Goal: Information Seeking & Learning: Learn about a topic

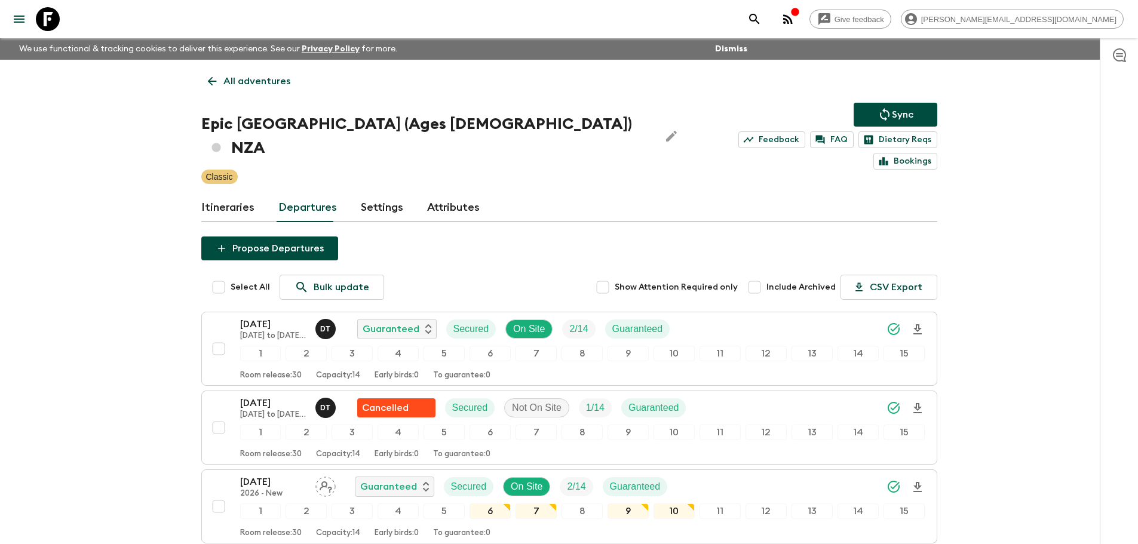
scroll to position [88, 0]
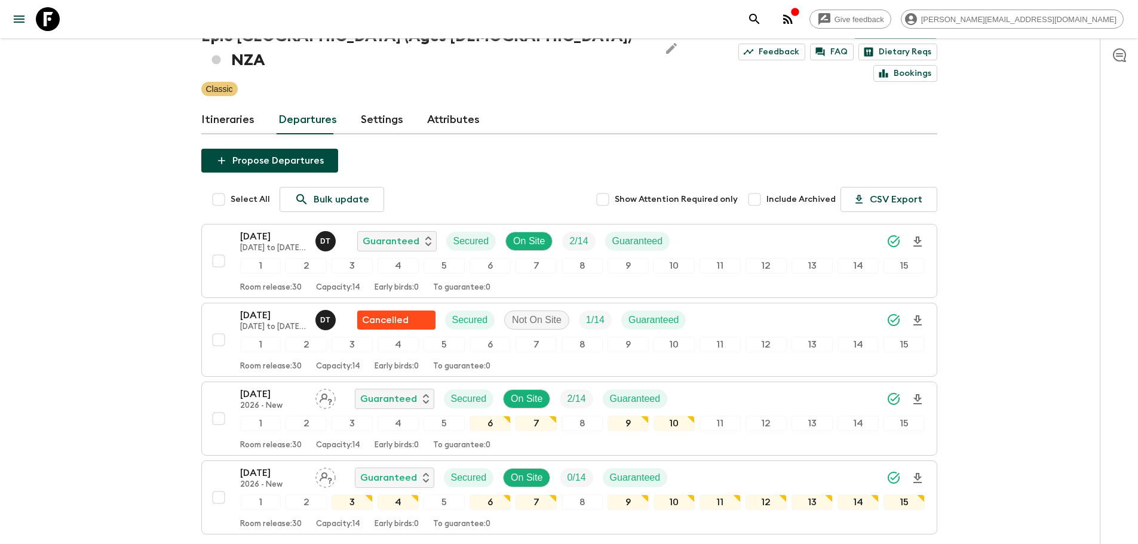
drag, startPoint x: 41, startPoint y: 10, endPoint x: 200, endPoint y: 50, distance: 164.4
click at [41, 10] on icon at bounding box center [48, 19] width 24 height 24
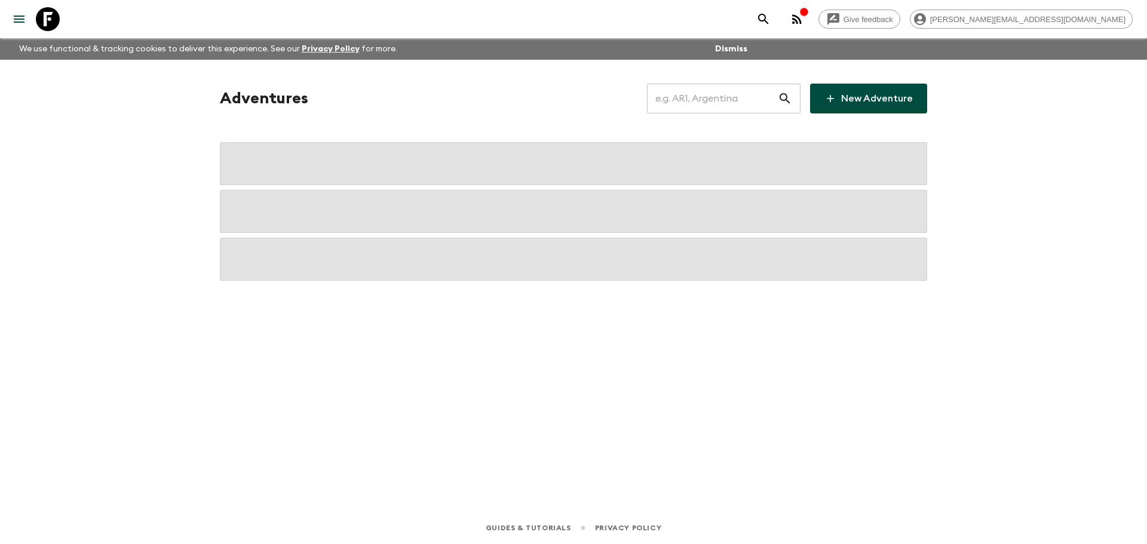
click at [737, 108] on input "text" at bounding box center [712, 98] width 131 height 33
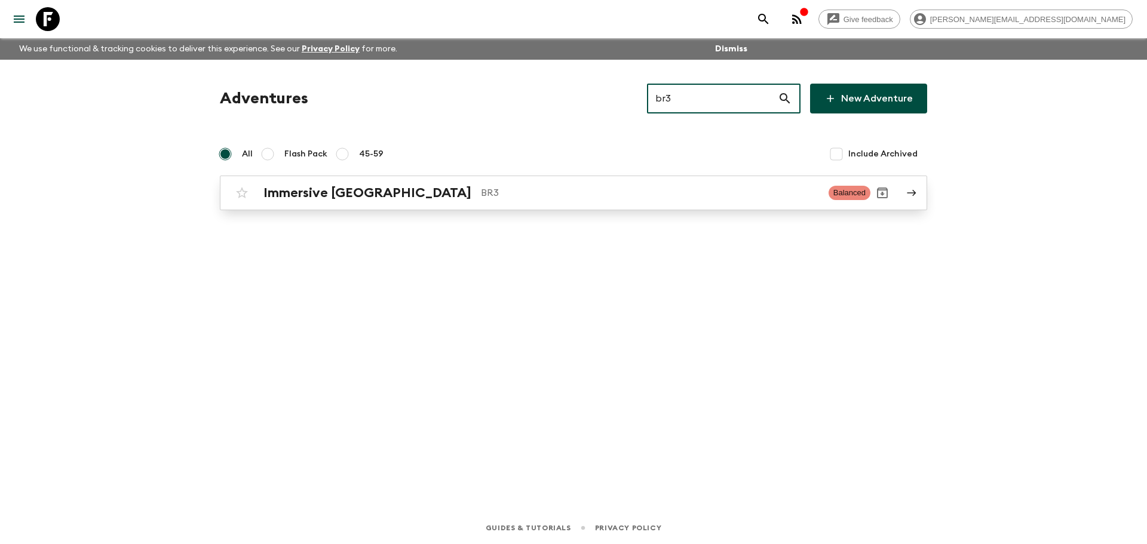
type input "br3"
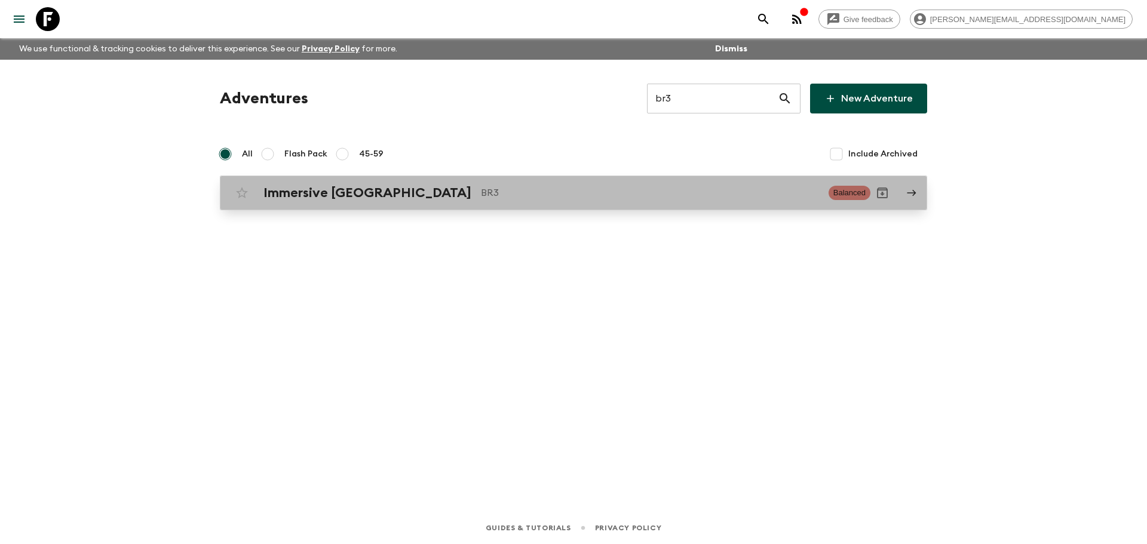
click at [458, 185] on div "Immersive [GEOGRAPHIC_DATA] BR3" at bounding box center [541, 193] width 556 height 16
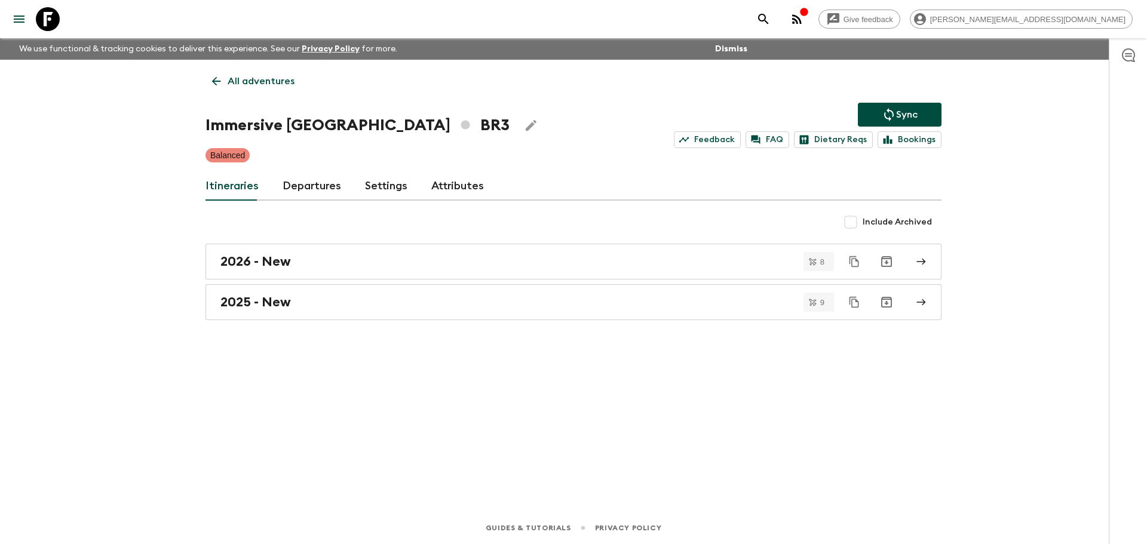
click at [320, 177] on link "Departures" at bounding box center [312, 186] width 59 height 29
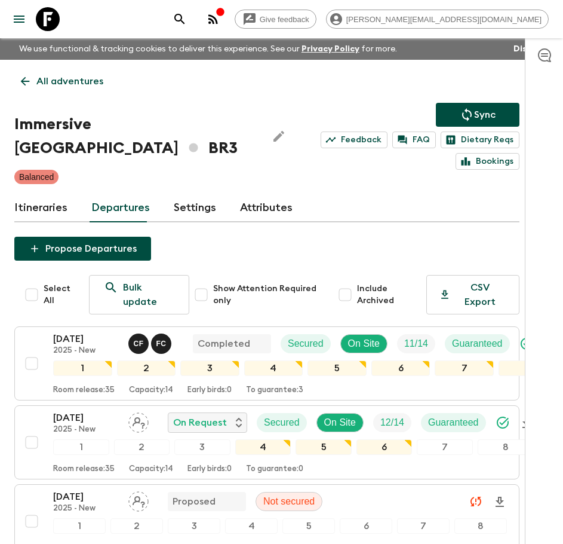
click at [45, 79] on p "All adventures" at bounding box center [69, 81] width 67 height 14
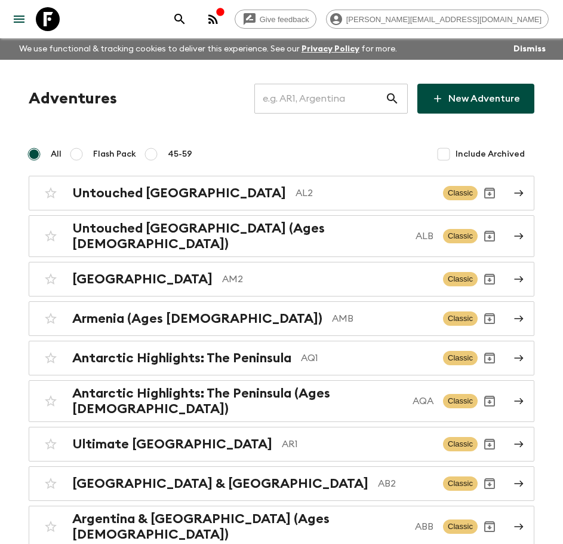
click at [294, 103] on input "text" at bounding box center [319, 98] width 131 height 33
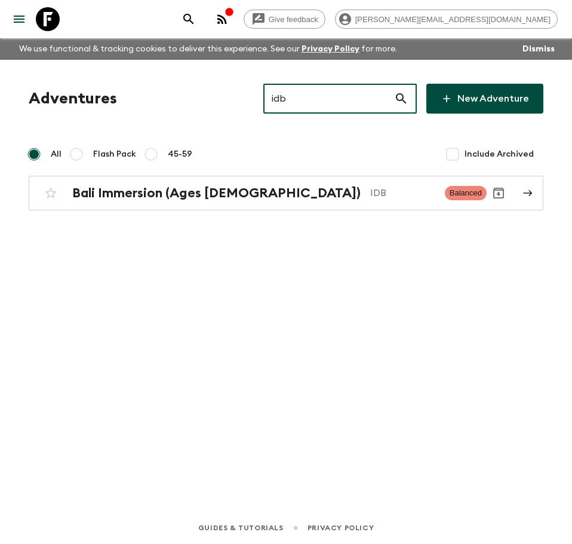
type input "idb"
click at [283, 175] on div "Adventures idb ​ New Adventure All Flash Pack 45-59 Include Archived Bali Immer…" at bounding box center [286, 147] width 544 height 127
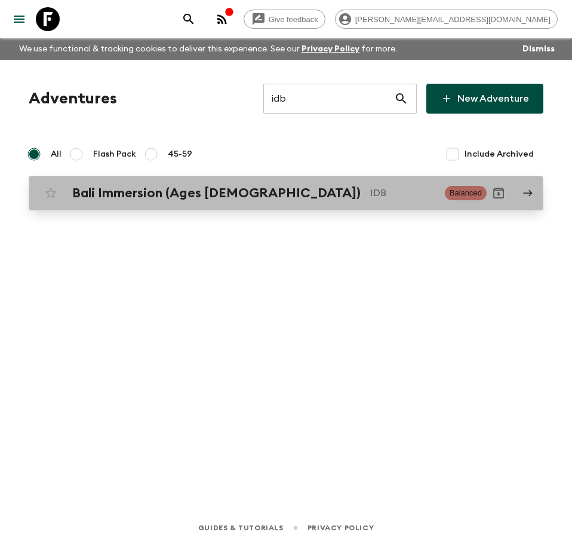
click at [370, 192] on p "IDB" at bounding box center [402, 193] width 65 height 14
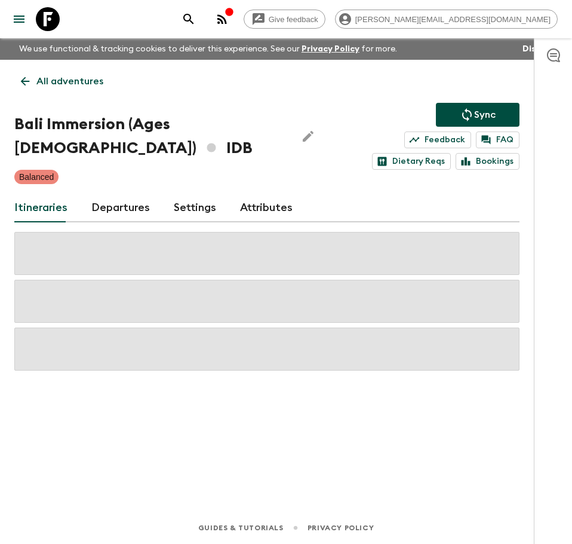
click at [135, 214] on link "Departures" at bounding box center [120, 208] width 59 height 29
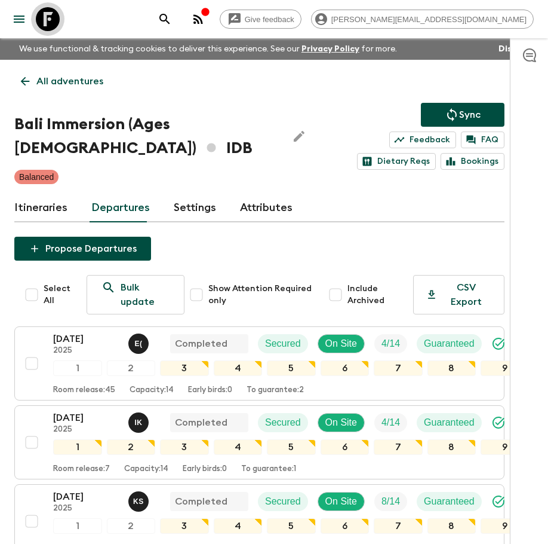
click at [45, 14] on icon at bounding box center [48, 19] width 24 height 24
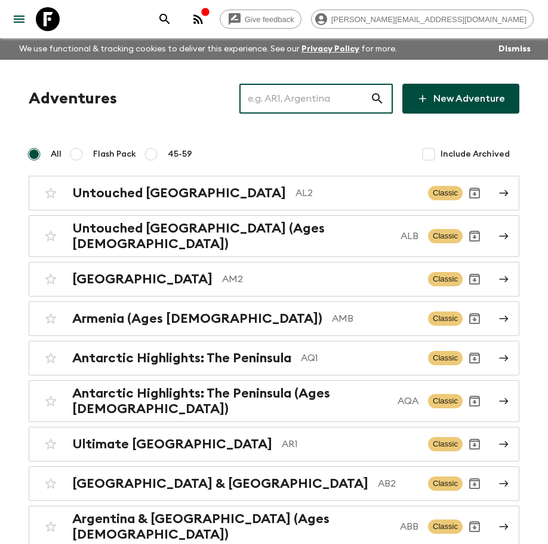
click at [351, 102] on input "text" at bounding box center [305, 98] width 131 height 33
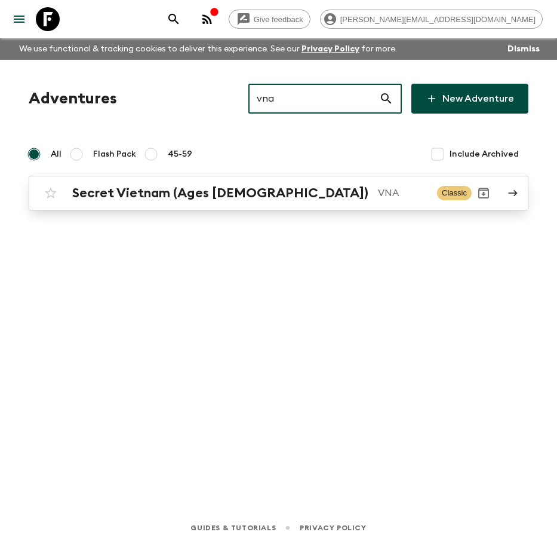
type input "vna"
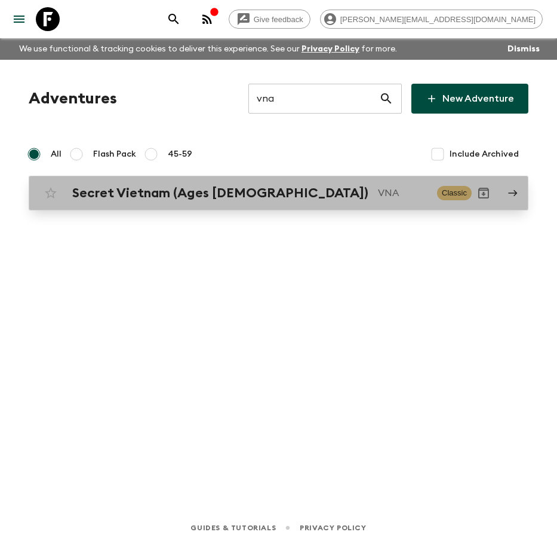
click at [333, 183] on div "Secret Vietnam (Ages [DEMOGRAPHIC_DATA]) VNA Classic" at bounding box center [255, 193] width 433 height 24
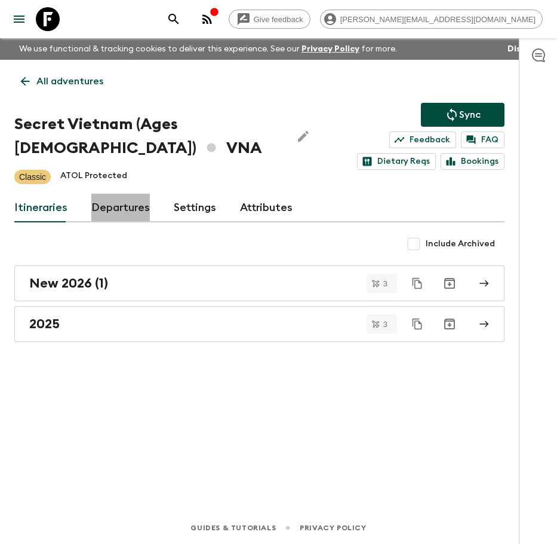
click at [112, 202] on link "Departures" at bounding box center [120, 208] width 59 height 29
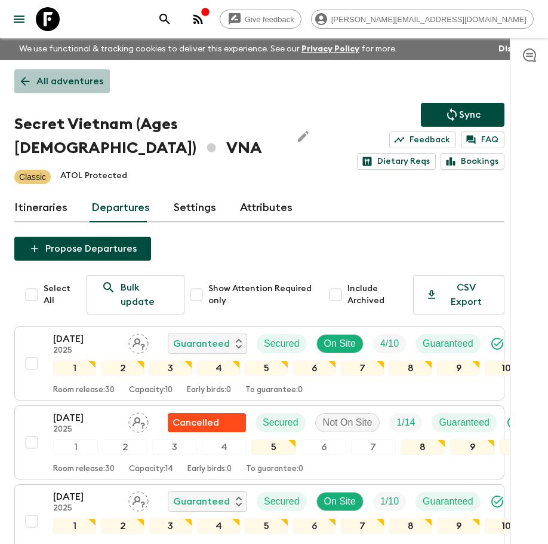
click at [82, 82] on p "All adventures" at bounding box center [69, 81] width 67 height 14
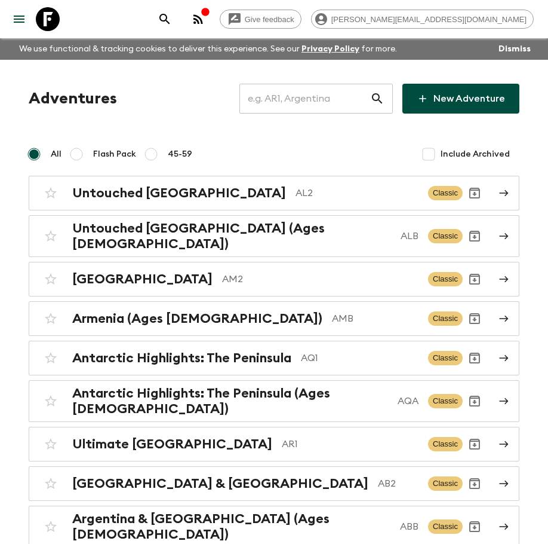
click at [311, 101] on input "text" at bounding box center [305, 98] width 131 height 33
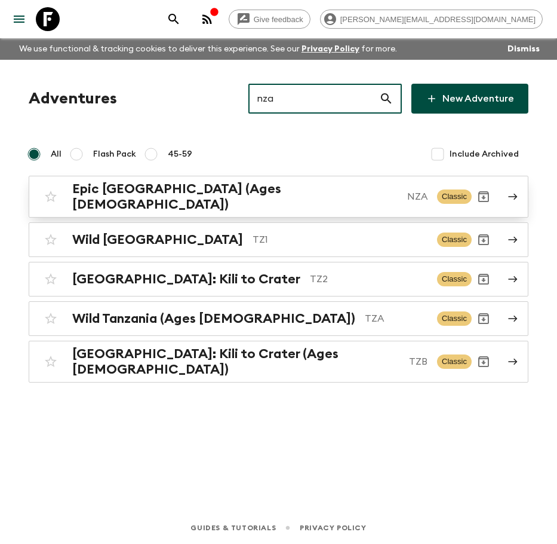
type input "nza"
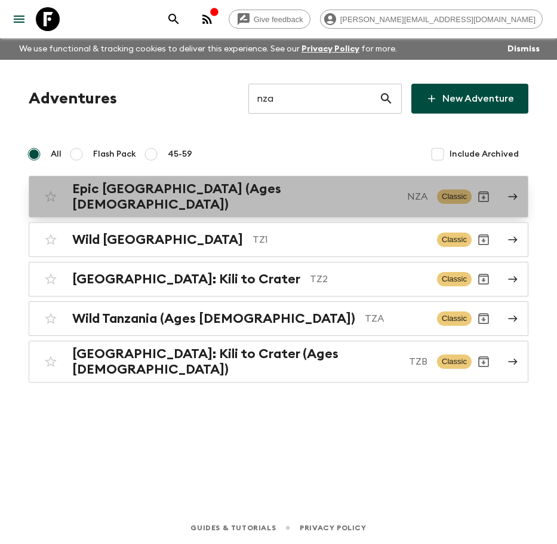
click at [265, 196] on div "Epic [GEOGRAPHIC_DATA] (Ages [DEMOGRAPHIC_DATA]) NZA" at bounding box center [249, 196] width 355 height 31
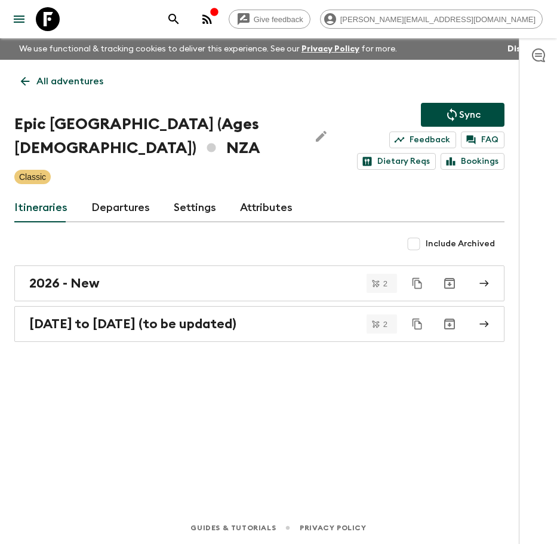
click at [139, 211] on link "Departures" at bounding box center [120, 208] width 59 height 29
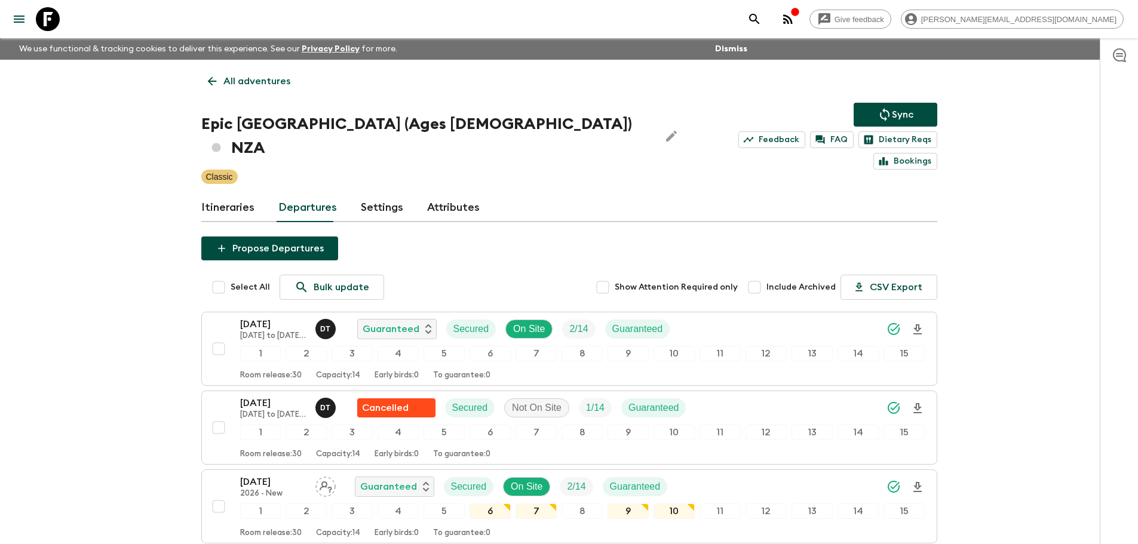
drag, startPoint x: 53, startPoint y: 10, endPoint x: 148, endPoint y: 23, distance: 95.3
click at [54, 10] on icon at bounding box center [48, 19] width 24 height 24
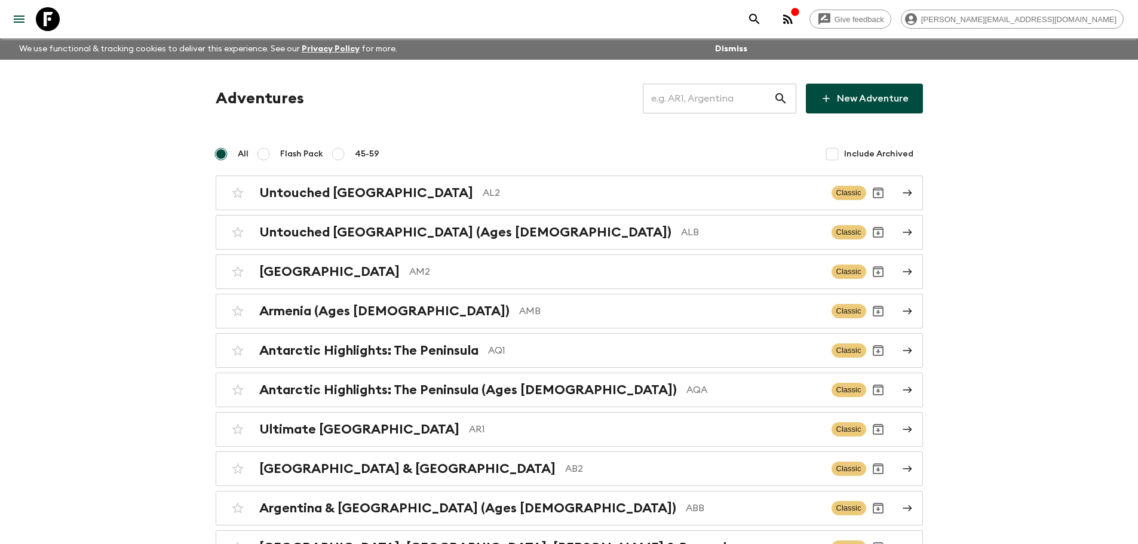
click at [723, 104] on input "text" at bounding box center [708, 98] width 131 height 33
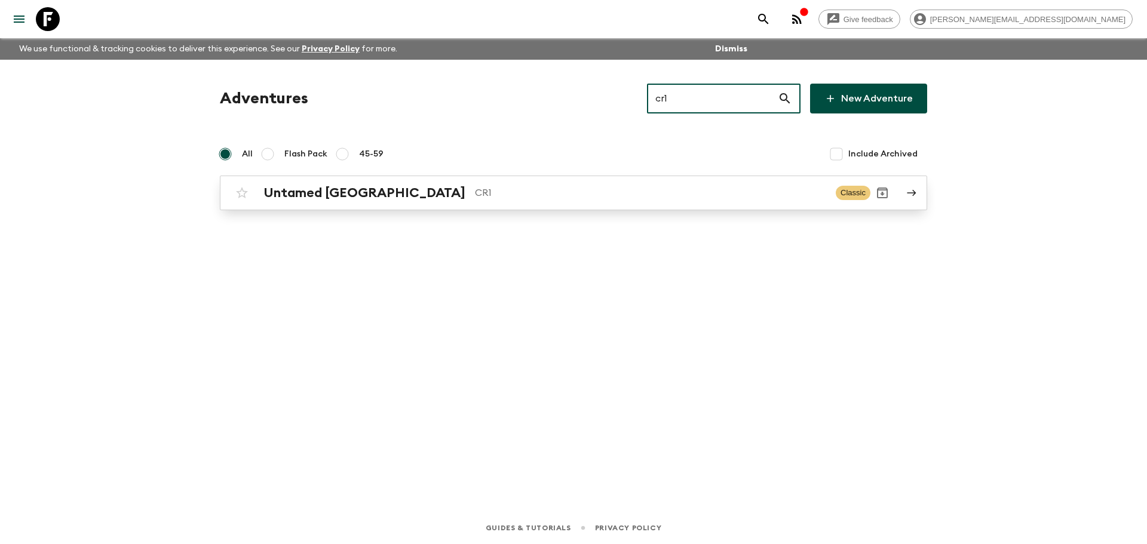
type input "cr1"
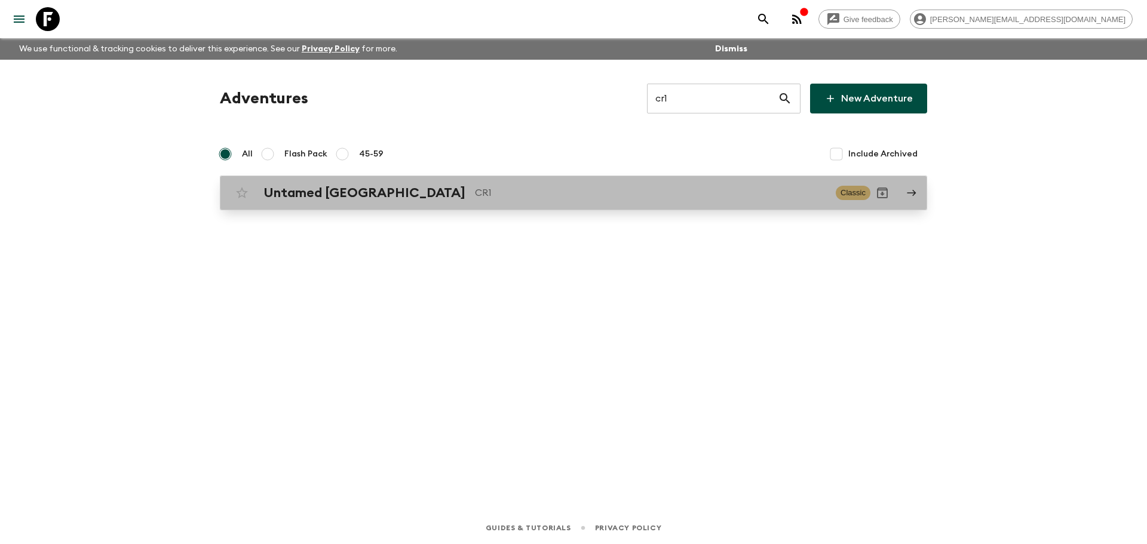
click at [578, 196] on p "CR1" at bounding box center [650, 193] width 351 height 14
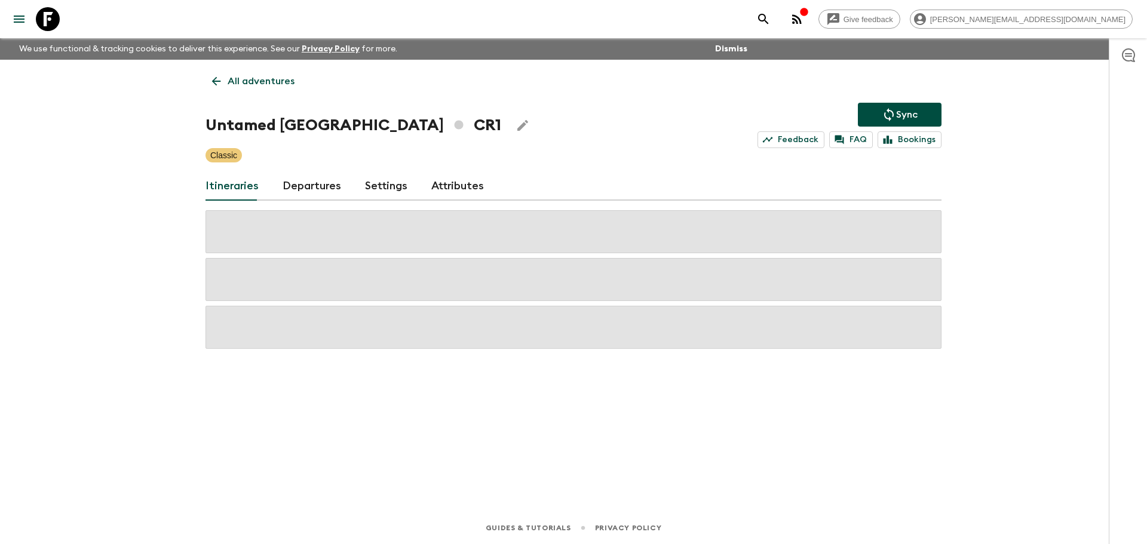
click at [313, 179] on link "Departures" at bounding box center [312, 186] width 59 height 29
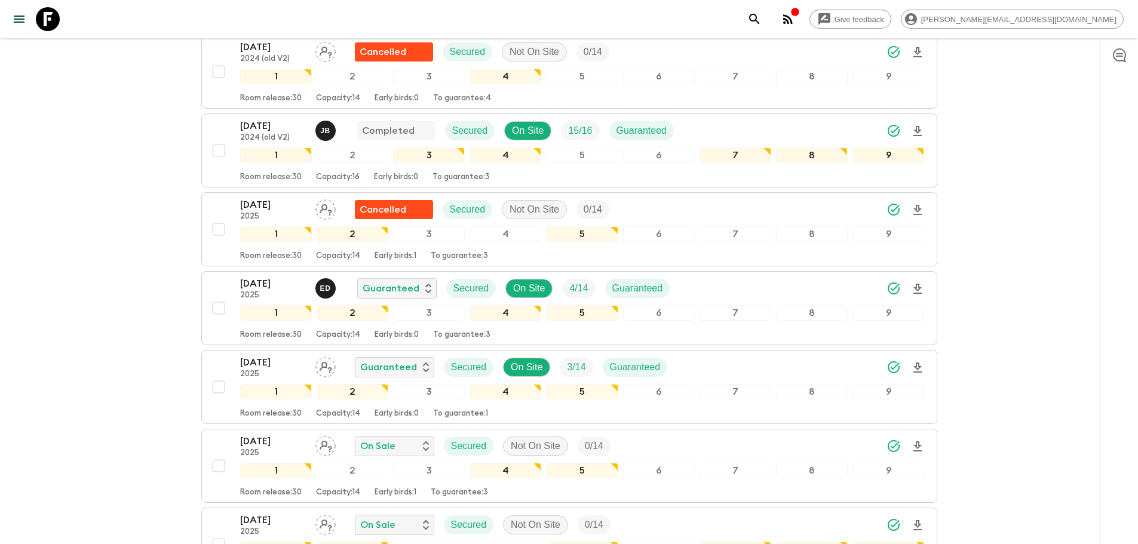
scroll to position [496, 0]
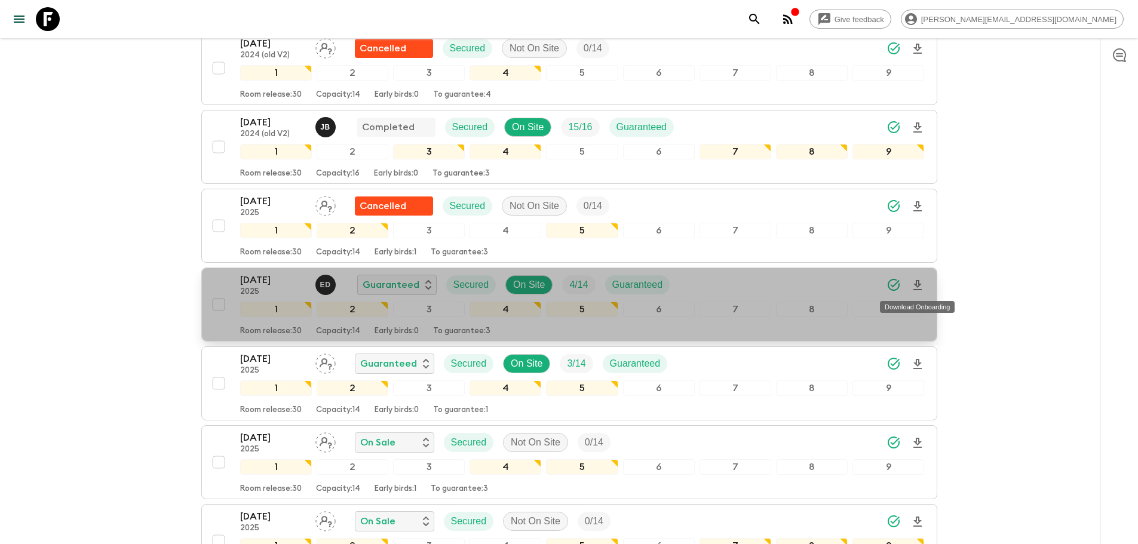
click at [920, 284] on icon "Download Onboarding" at bounding box center [917, 285] width 8 height 10
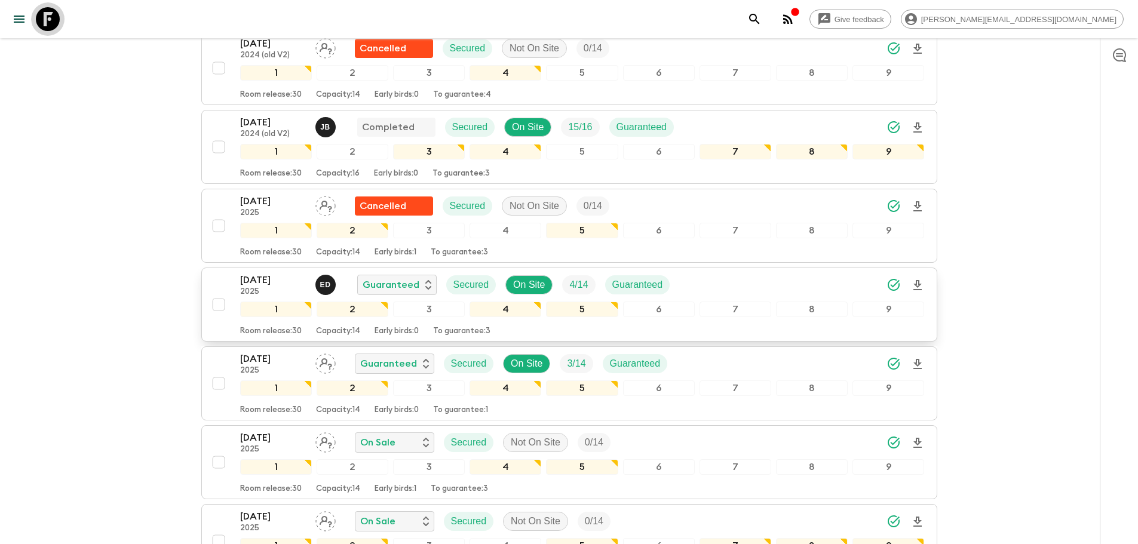
click at [41, 13] on icon at bounding box center [48, 19] width 24 height 24
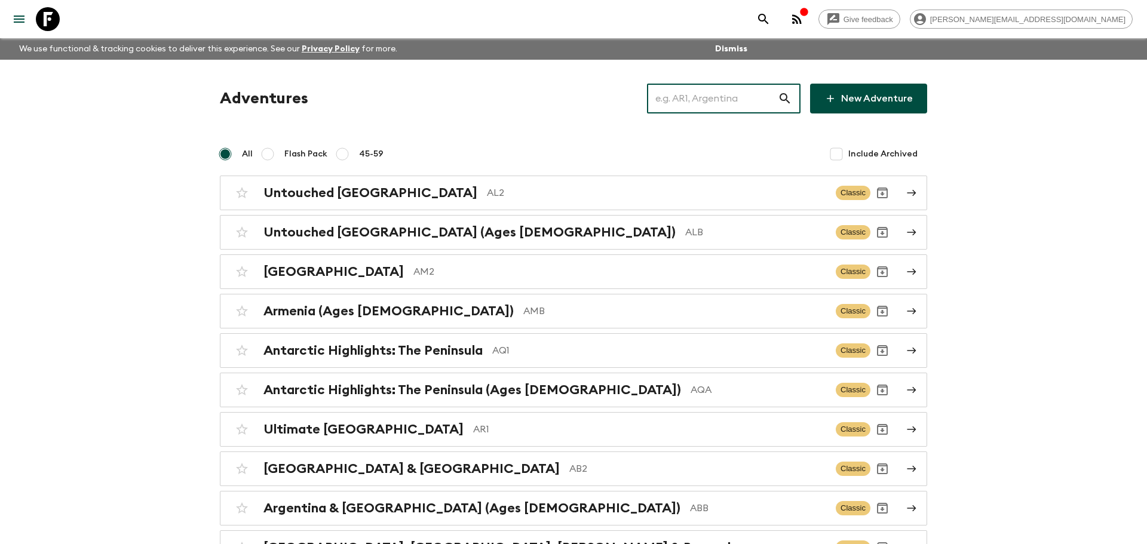
click at [744, 94] on input "text" at bounding box center [712, 98] width 131 height 33
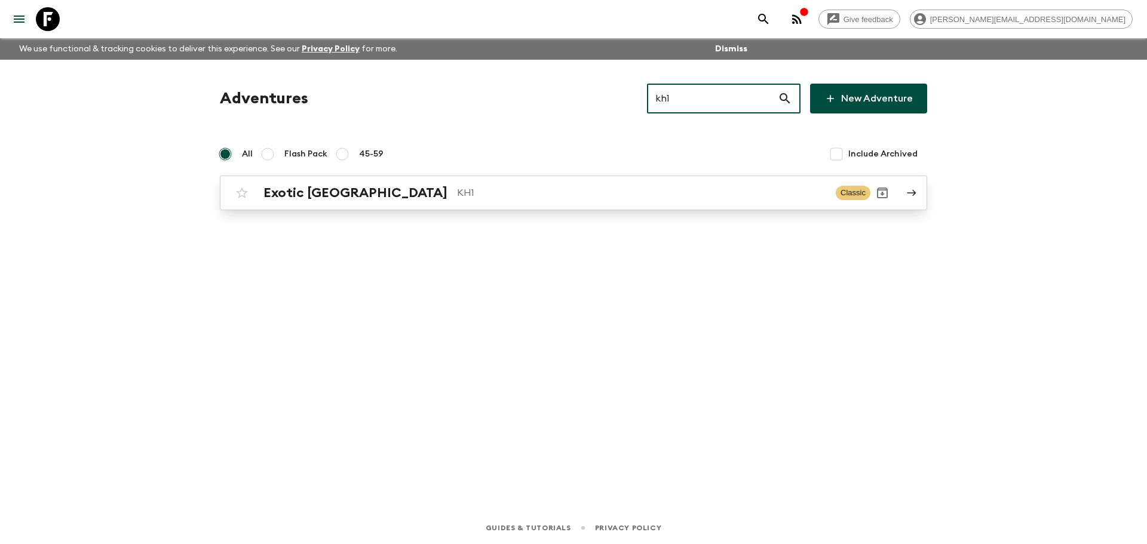
type input "kh1"
click at [665, 182] on div "Exotic [GEOGRAPHIC_DATA] KH1 Classic" at bounding box center [550, 193] width 640 height 24
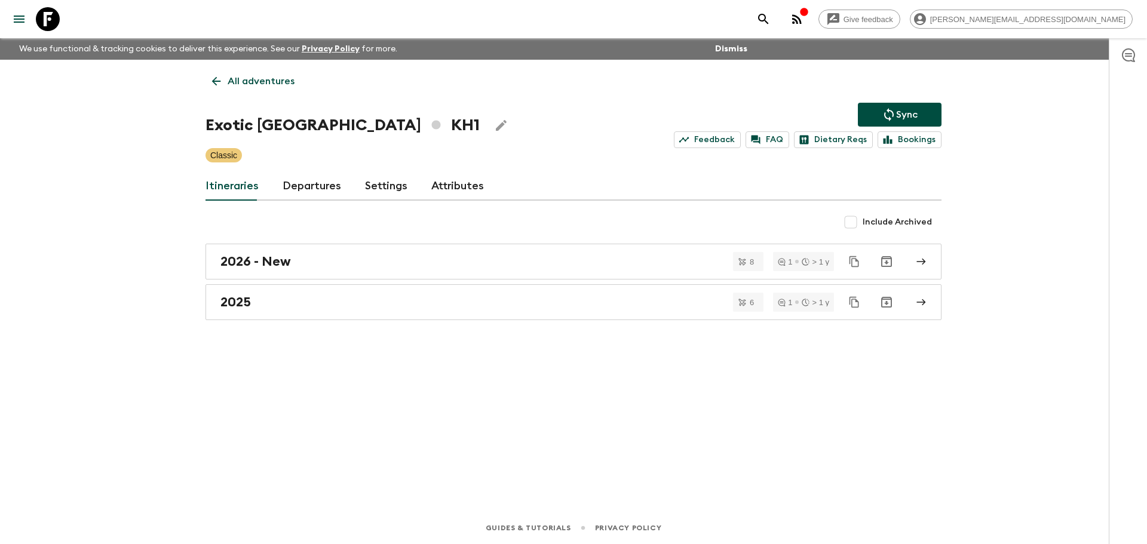
click at [302, 176] on link "Departures" at bounding box center [312, 186] width 59 height 29
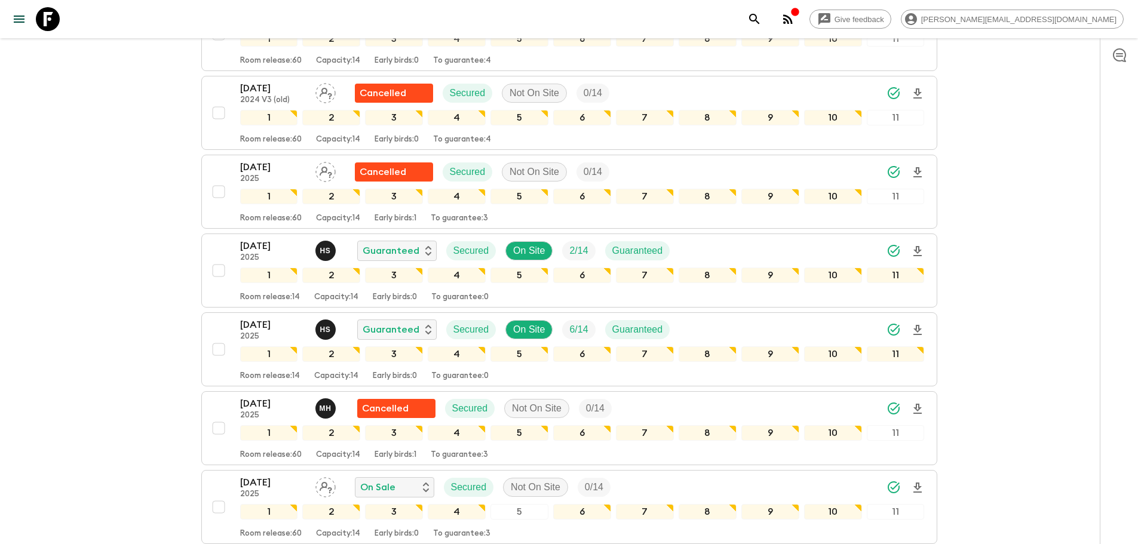
scroll to position [968, 0]
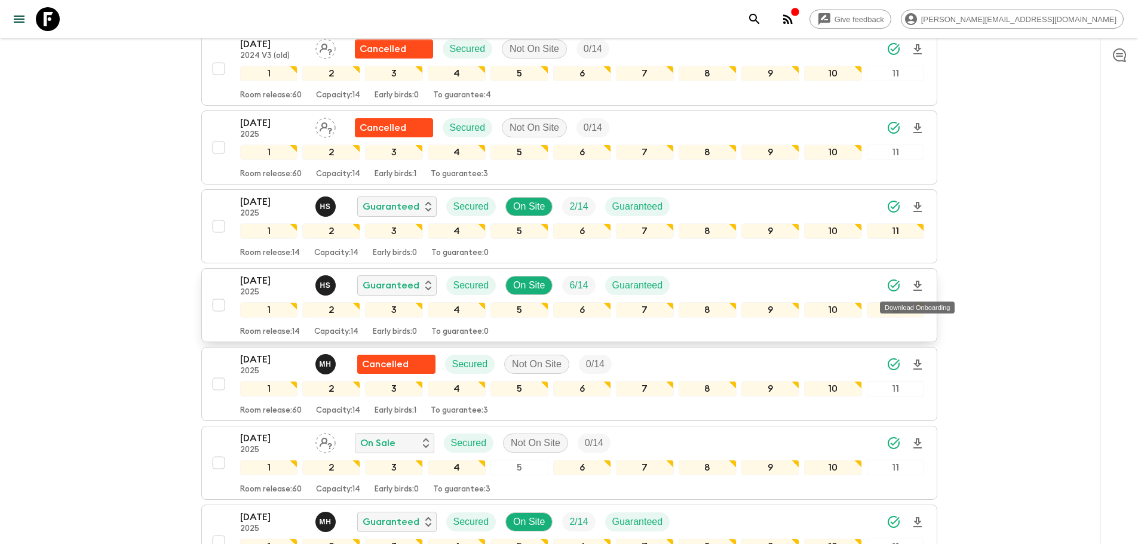
click at [916, 283] on icon "Download Onboarding" at bounding box center [917, 286] width 8 height 10
click at [41, 21] on icon at bounding box center [48, 19] width 24 height 24
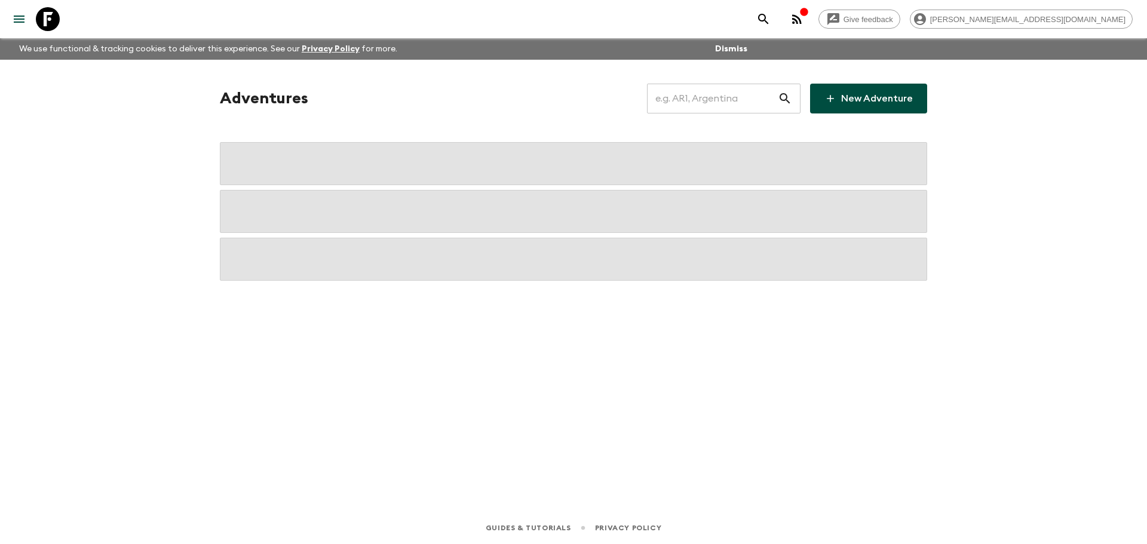
click at [717, 105] on input "text" at bounding box center [712, 98] width 131 height 33
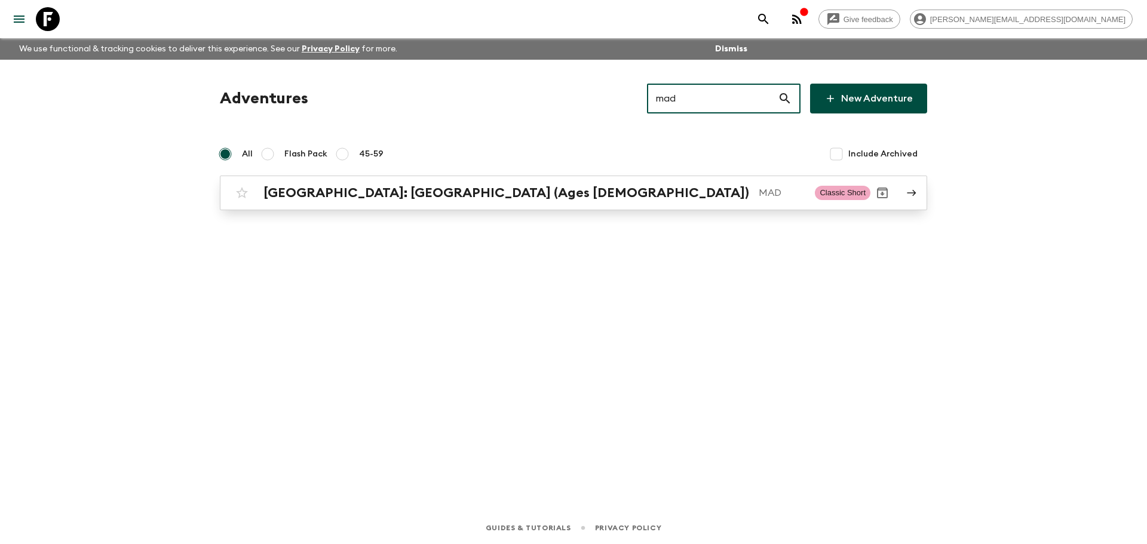
type input "mad"
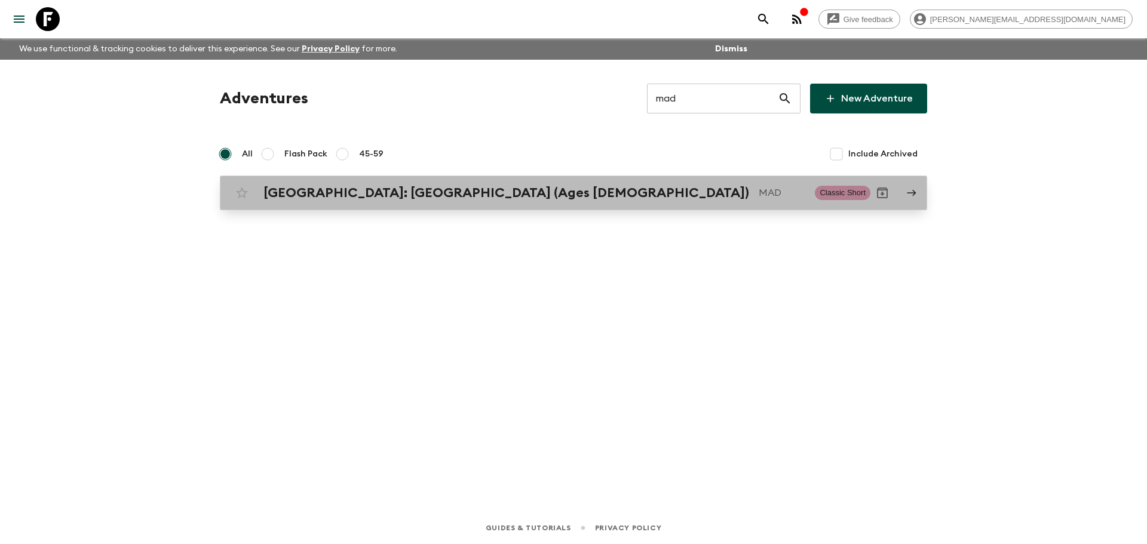
click at [391, 196] on h2 "[GEOGRAPHIC_DATA]: [GEOGRAPHIC_DATA] (Ages [DEMOGRAPHIC_DATA])" at bounding box center [506, 193] width 486 height 16
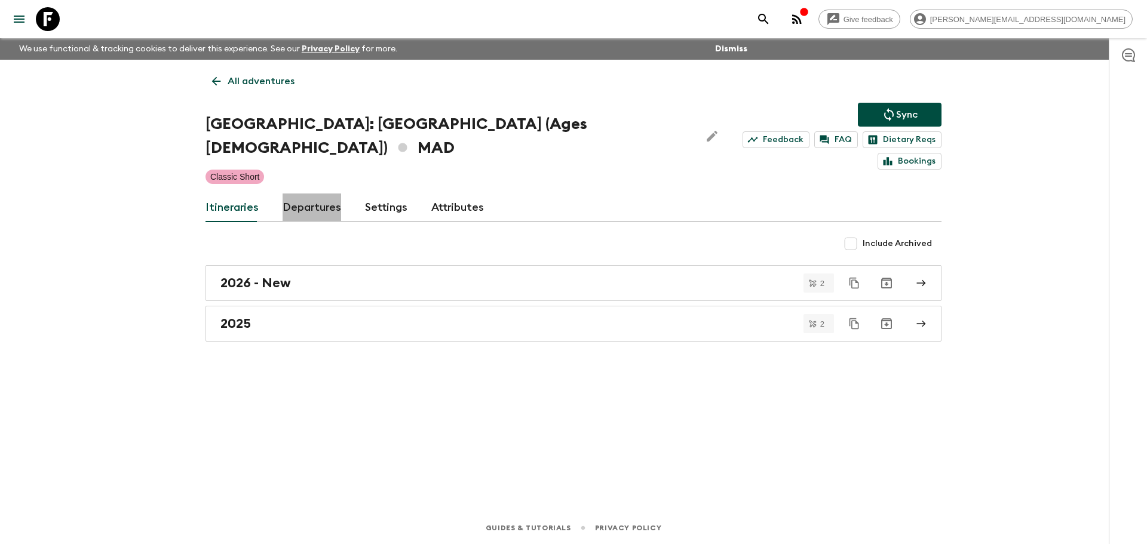
click at [305, 194] on link "Departures" at bounding box center [312, 208] width 59 height 29
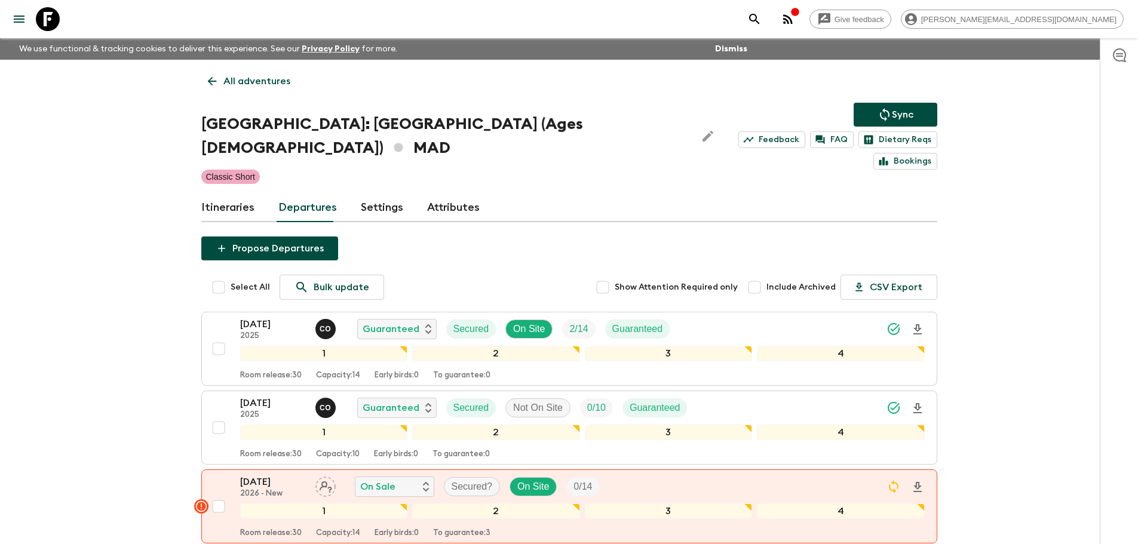
scroll to position [6, 0]
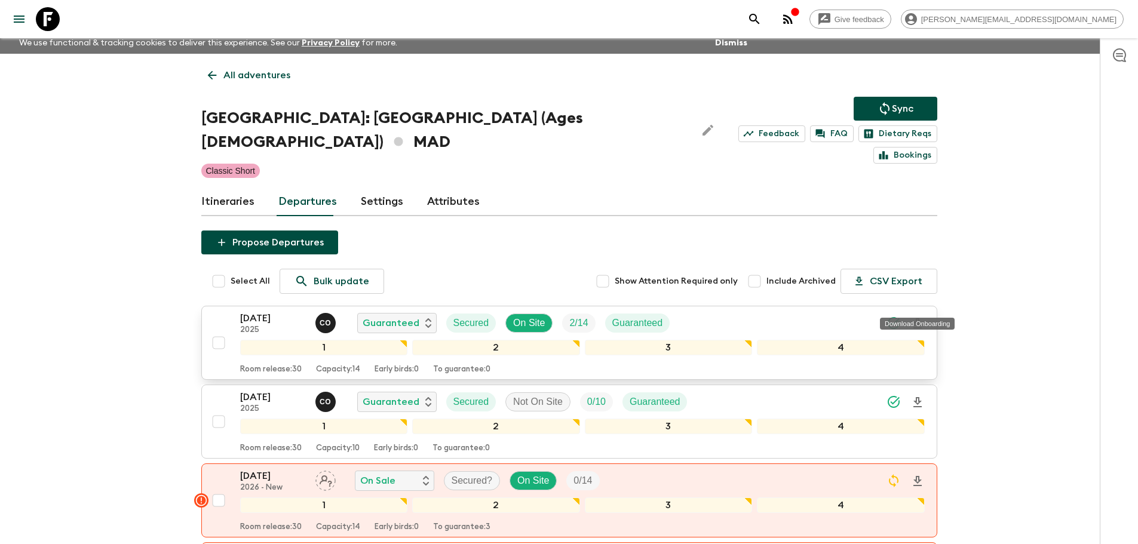
click at [921, 317] on icon "Download Onboarding" at bounding box center [917, 324] width 14 height 14
drag, startPoint x: 55, startPoint y: 22, endPoint x: 78, endPoint y: 18, distance: 23.0
click at [55, 22] on icon at bounding box center [48, 19] width 24 height 24
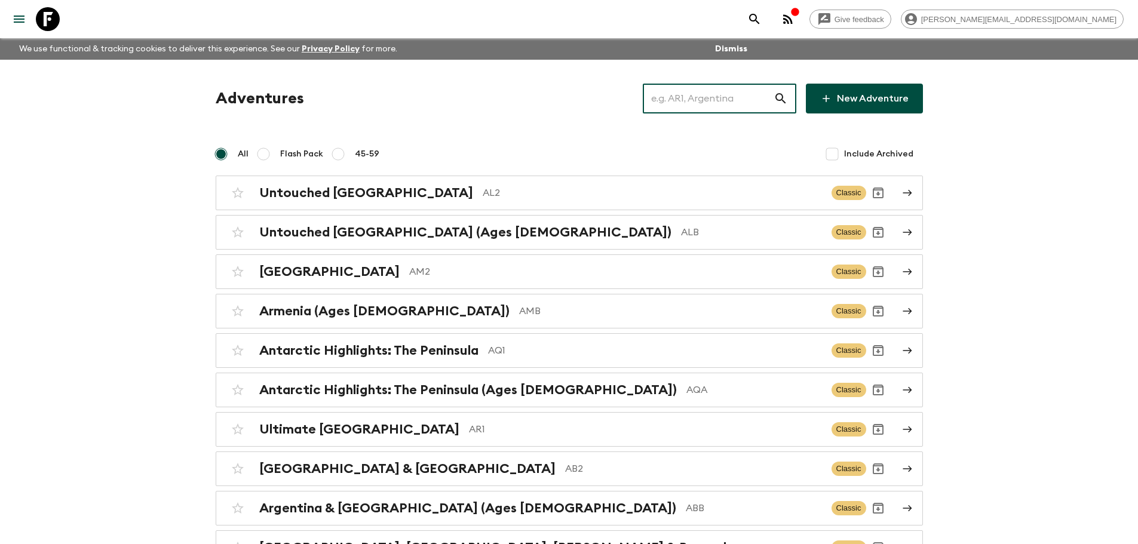
click at [743, 104] on input "text" at bounding box center [708, 98] width 131 height 33
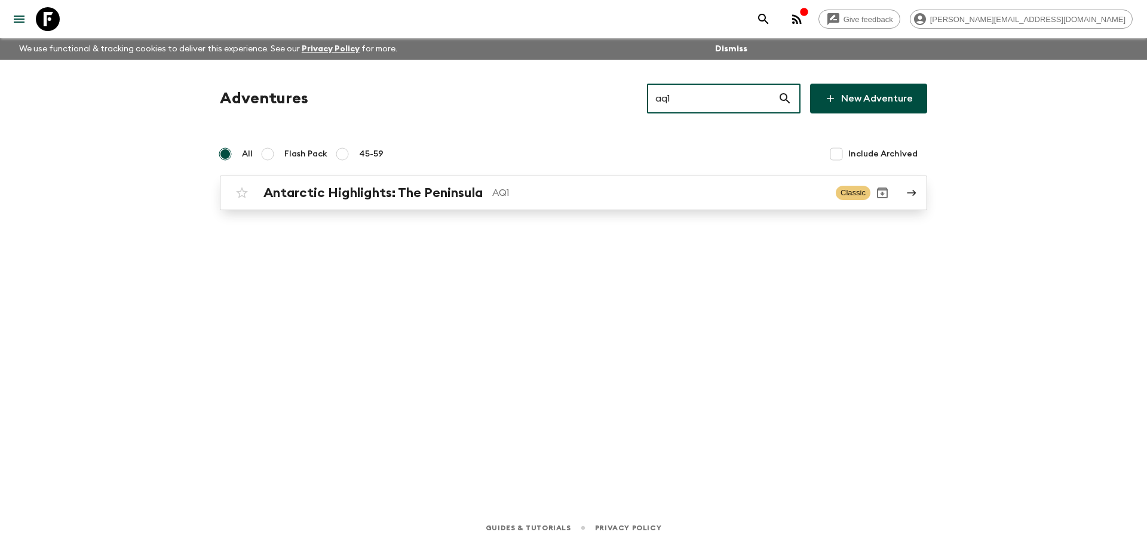
type input "aq1"
click at [600, 196] on p "AQ1" at bounding box center [659, 193] width 334 height 14
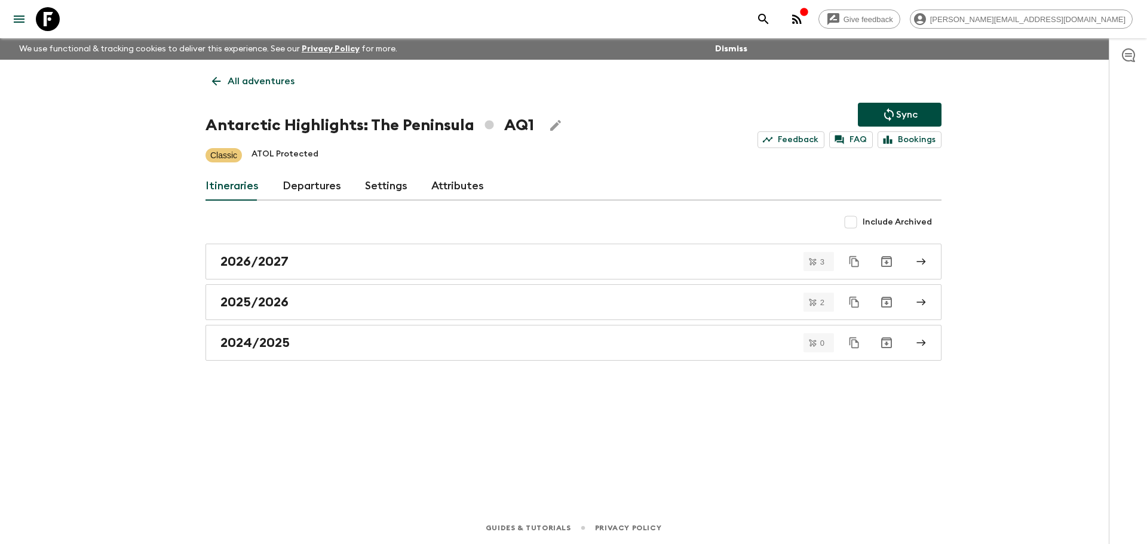
click at [309, 182] on link "Departures" at bounding box center [312, 186] width 59 height 29
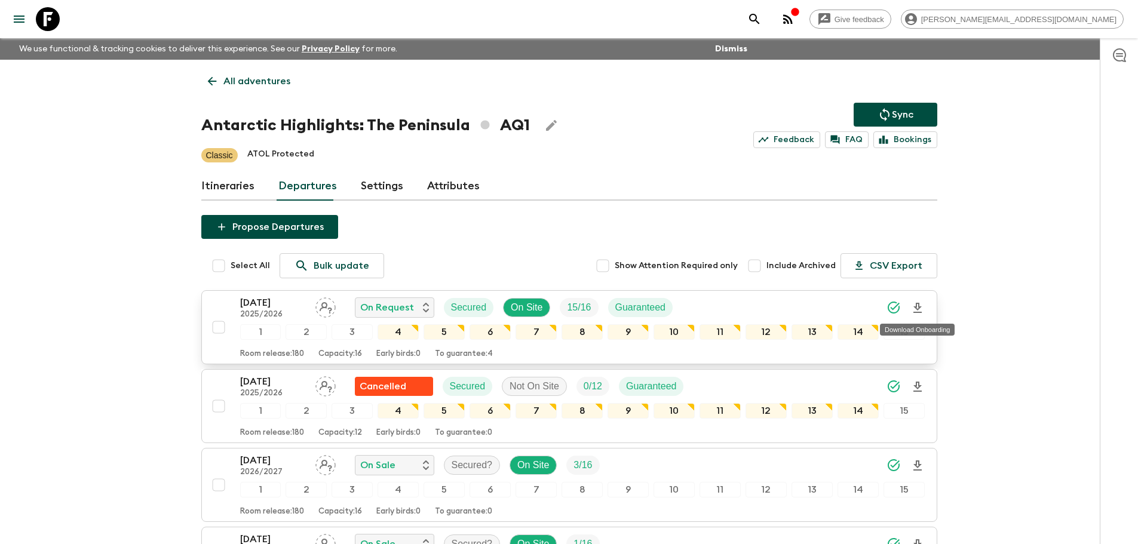
click at [922, 308] on icon "Download Onboarding" at bounding box center [917, 308] width 14 height 14
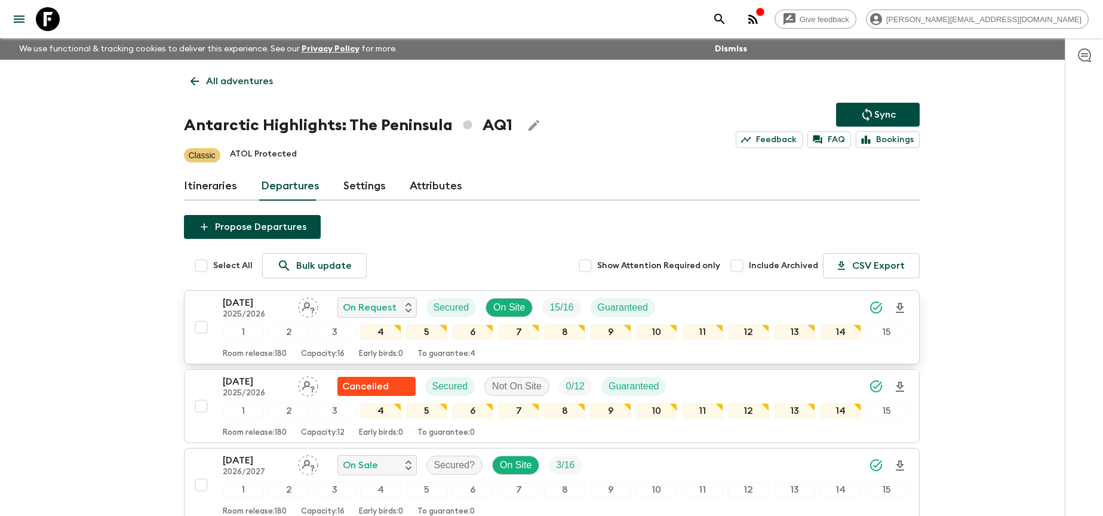
drag, startPoint x: 51, startPoint y: 14, endPoint x: 272, endPoint y: 56, distance: 225.0
click at [51, 14] on icon at bounding box center [48, 19] width 24 height 24
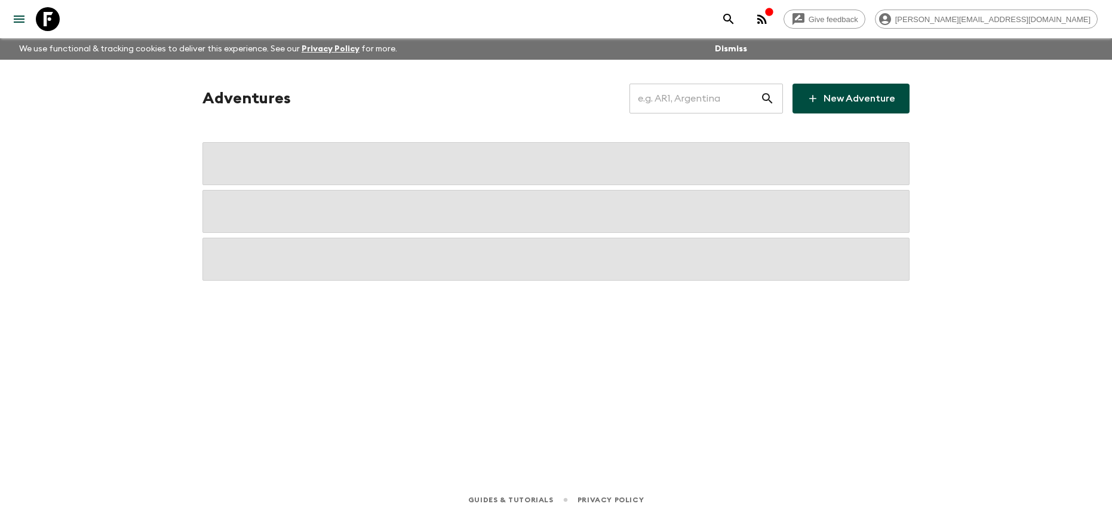
click at [683, 105] on input "text" at bounding box center [695, 98] width 131 height 33
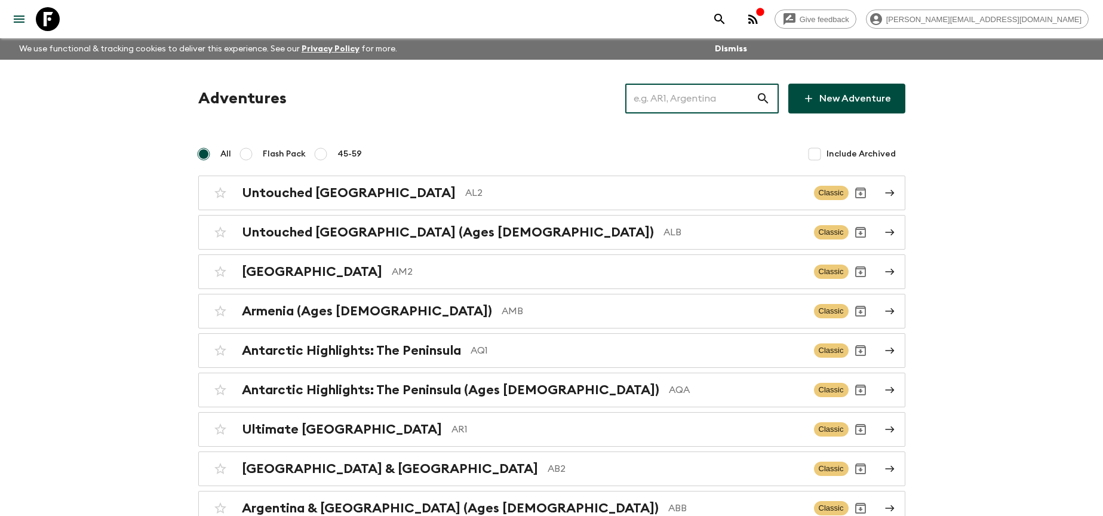
click at [687, 98] on input "text" at bounding box center [690, 98] width 131 height 33
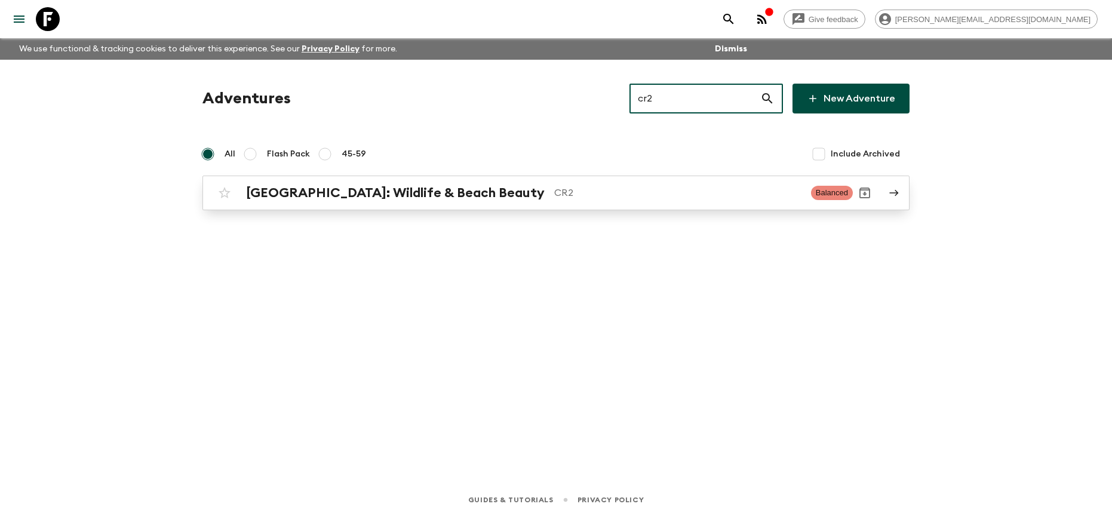
type input "cr2"
click at [554, 186] on p "CR2" at bounding box center [677, 193] width 247 height 14
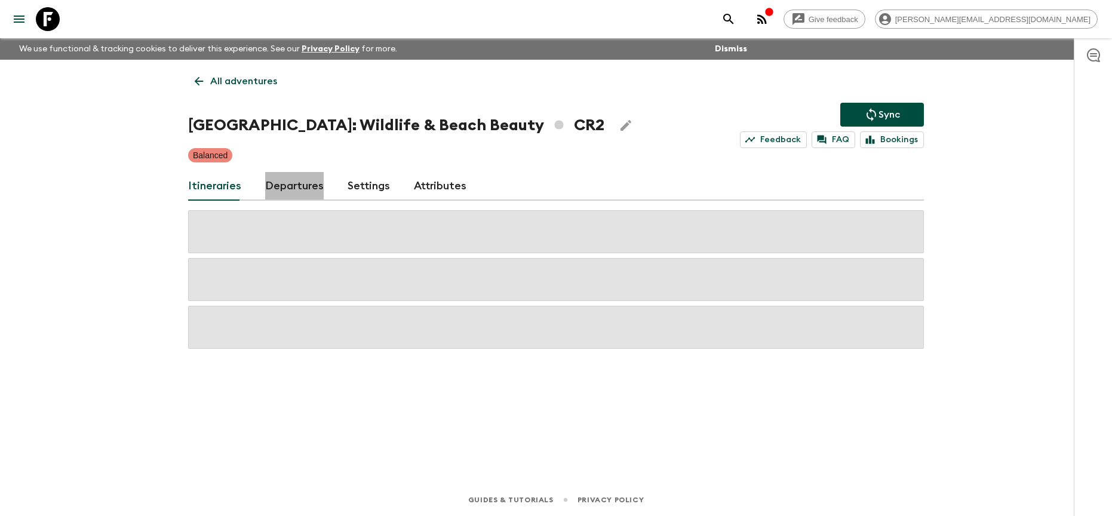
drag, startPoint x: 300, startPoint y: 188, endPoint x: 295, endPoint y: 162, distance: 27.0
click at [300, 188] on link "Departures" at bounding box center [294, 186] width 59 height 29
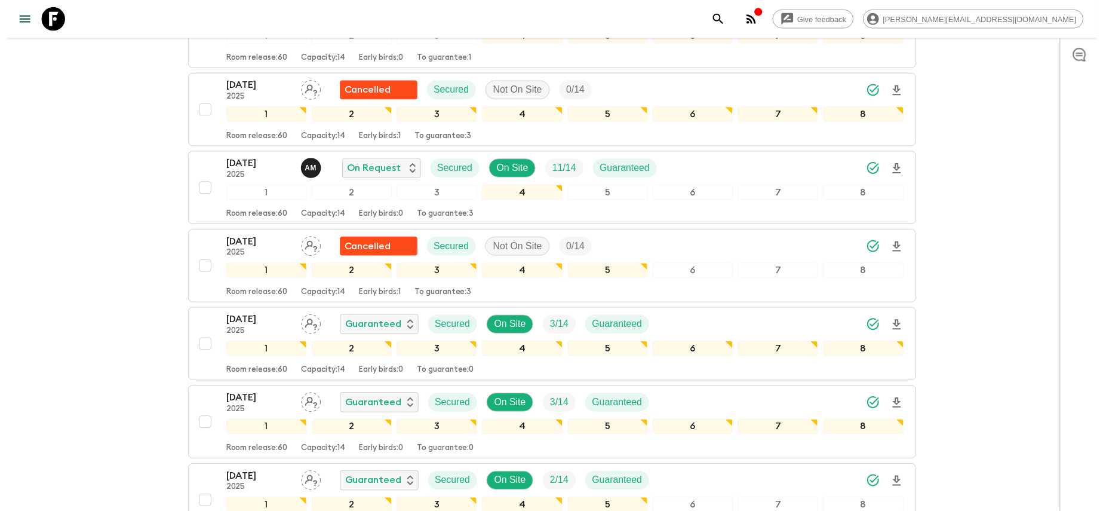
scroll to position [673, 0]
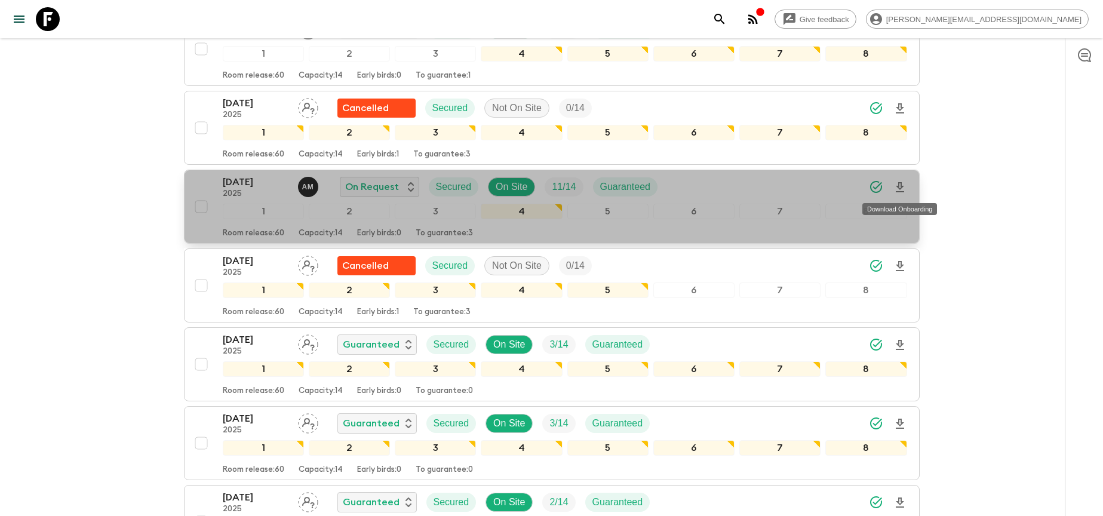
click at [895, 189] on icon "Download Onboarding" at bounding box center [900, 187] width 14 height 14
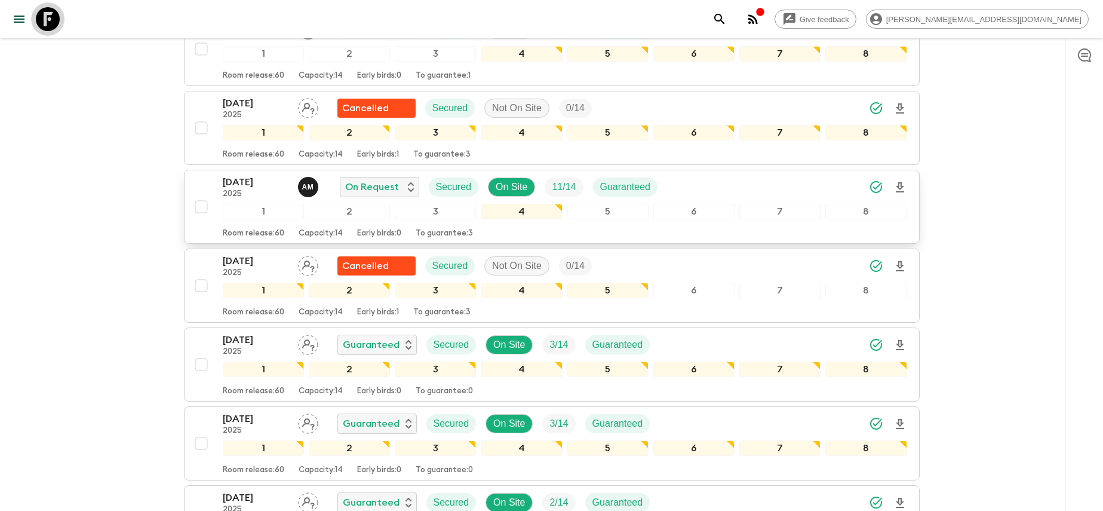
click at [56, 23] on icon at bounding box center [48, 19] width 24 height 24
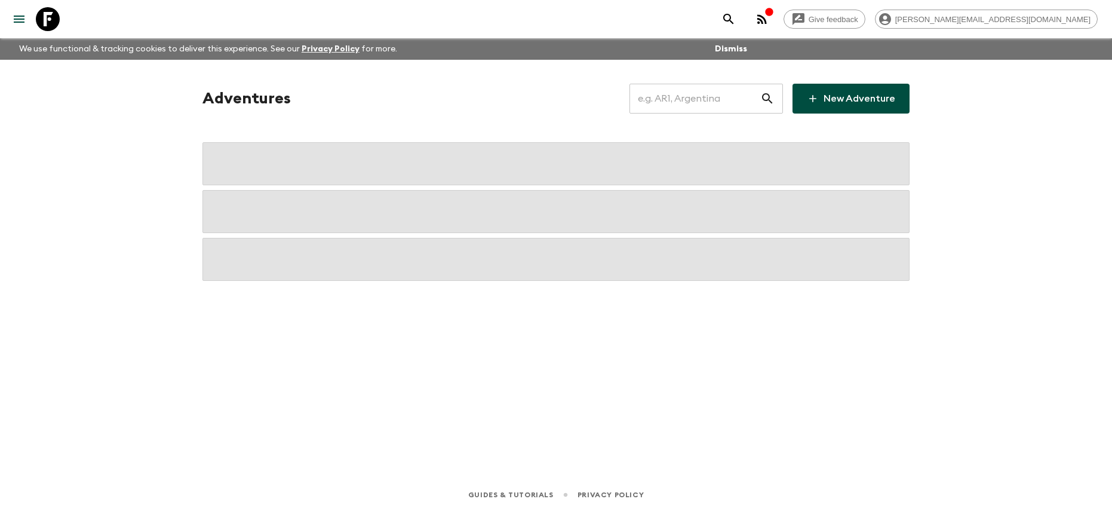
click at [701, 99] on input "text" at bounding box center [695, 98] width 131 height 33
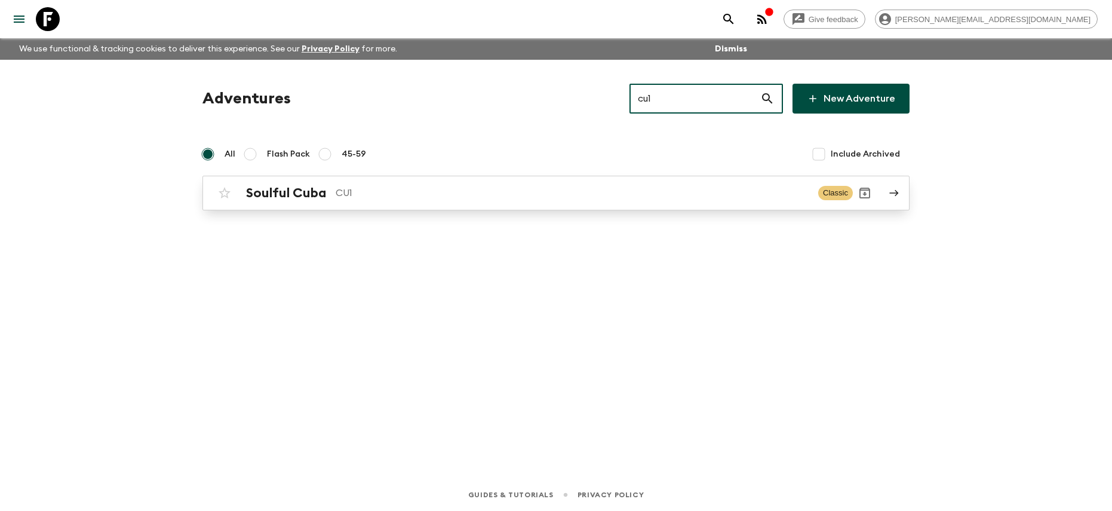
type input "cu1"
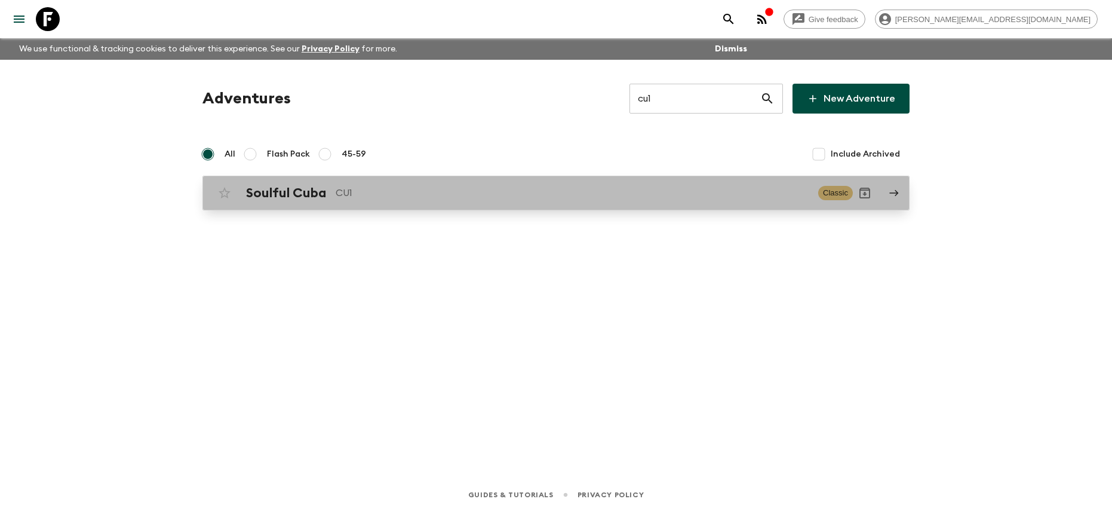
click at [630, 187] on p "CU1" at bounding box center [572, 193] width 473 height 14
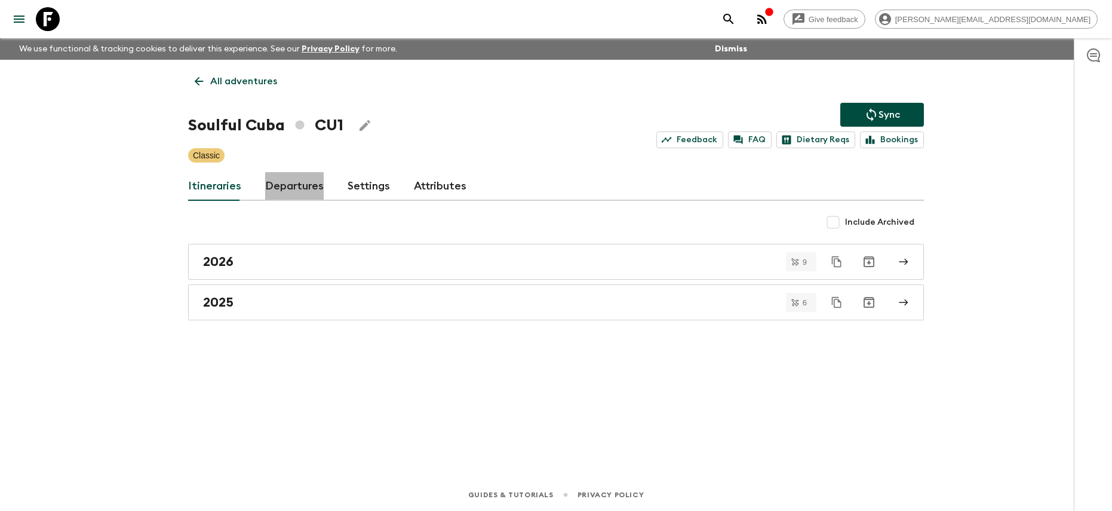
click at [306, 182] on link "Departures" at bounding box center [294, 186] width 59 height 29
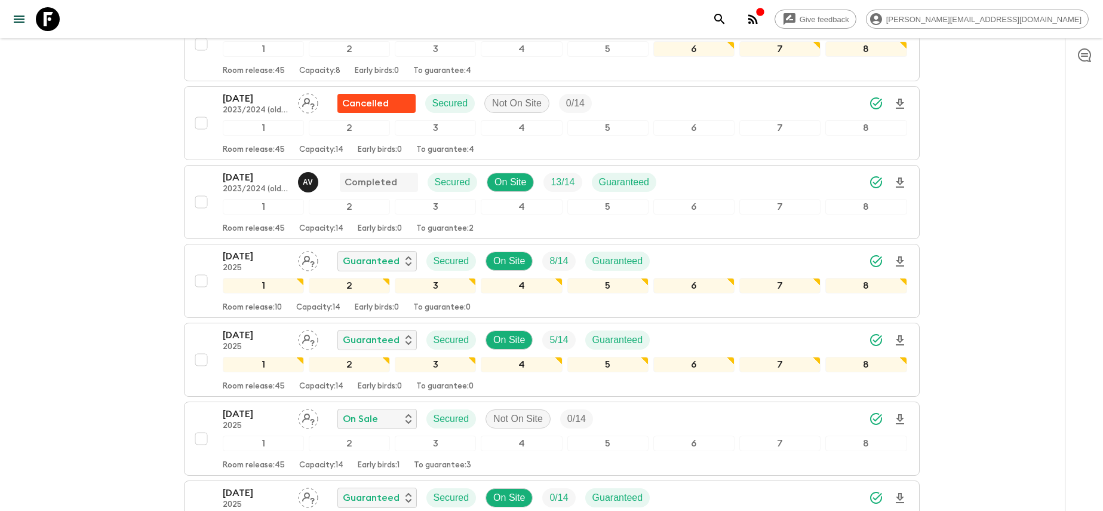
scroll to position [858, 0]
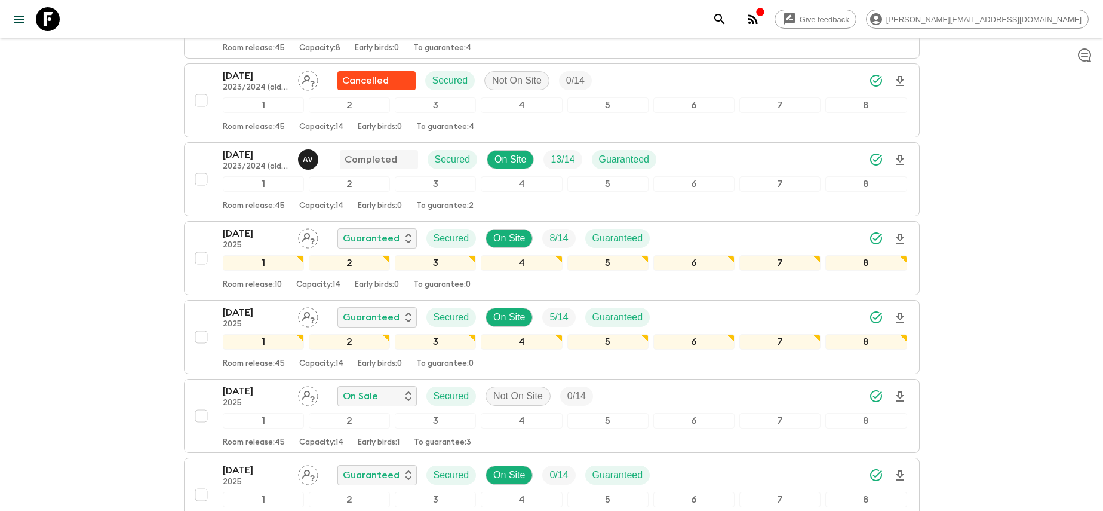
drag, startPoint x: 43, startPoint y: 10, endPoint x: 304, endPoint y: 49, distance: 264.0
click at [43, 10] on icon at bounding box center [48, 19] width 24 height 24
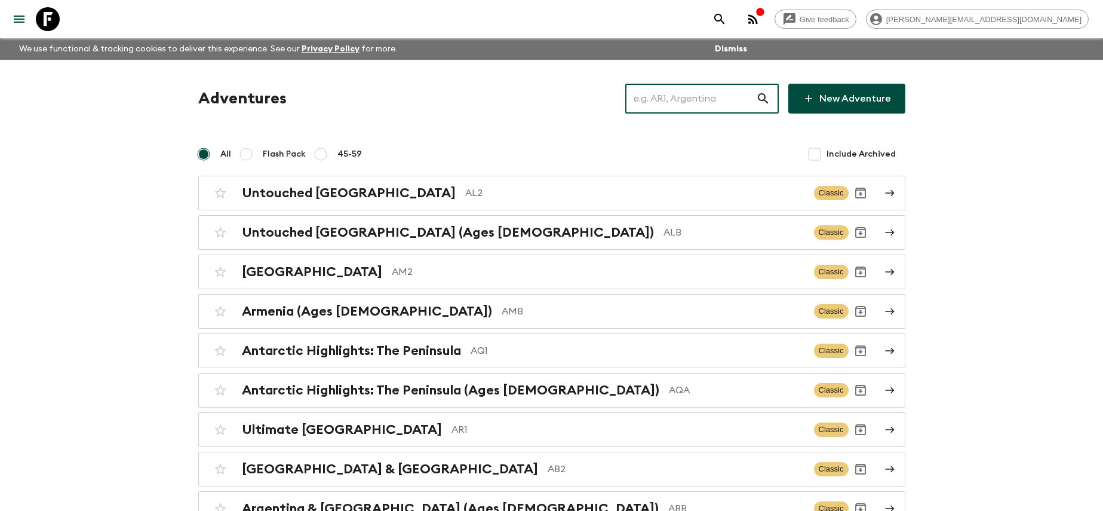
click at [718, 97] on input "text" at bounding box center [690, 98] width 131 height 33
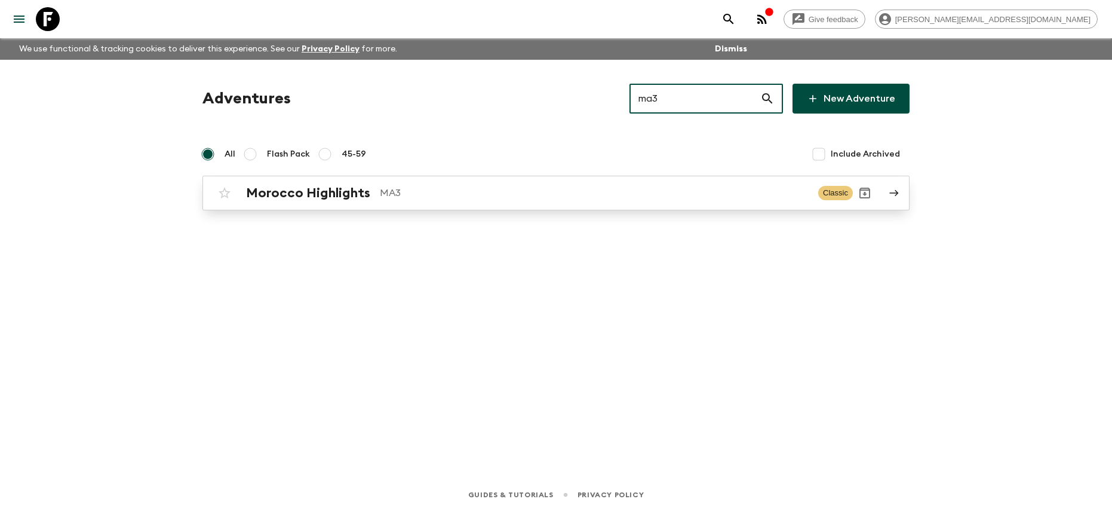
type input "ma3"
click at [579, 187] on p "MA3" at bounding box center [594, 193] width 429 height 14
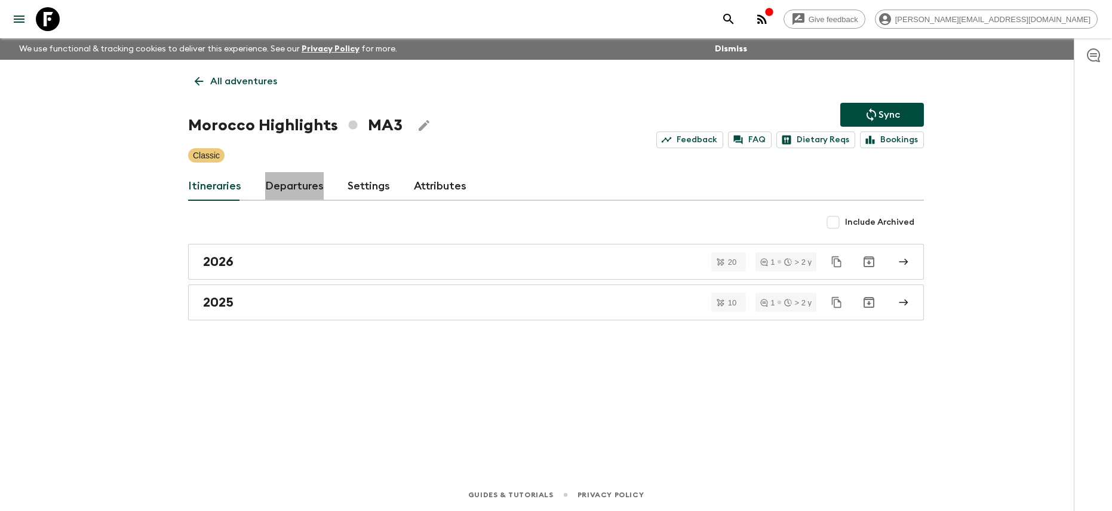
click at [318, 192] on link "Departures" at bounding box center [294, 186] width 59 height 29
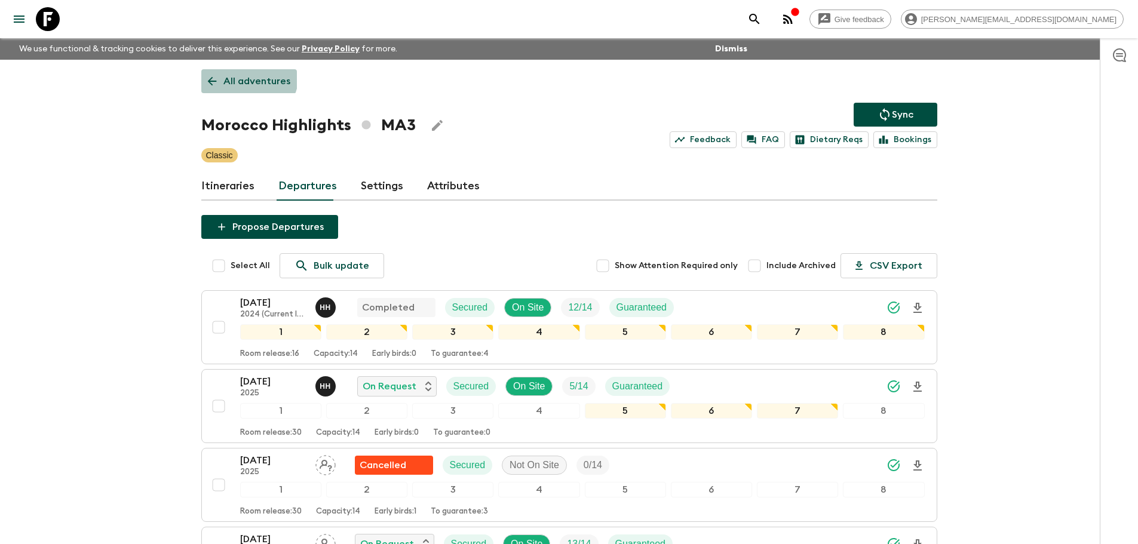
click at [232, 70] on link "All adventures" at bounding box center [249, 81] width 96 height 24
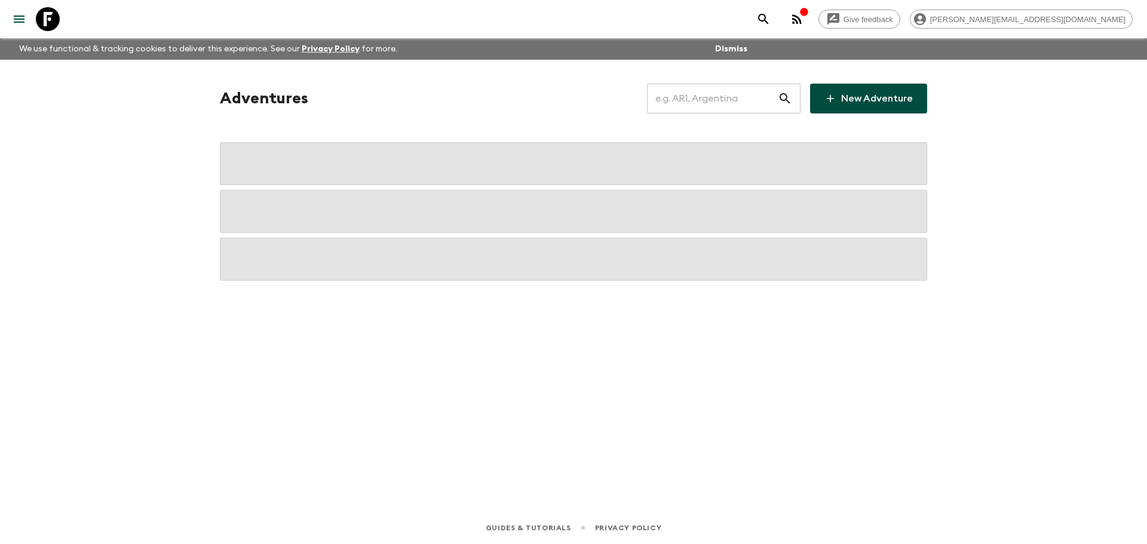
click at [743, 111] on input "text" at bounding box center [712, 98] width 131 height 33
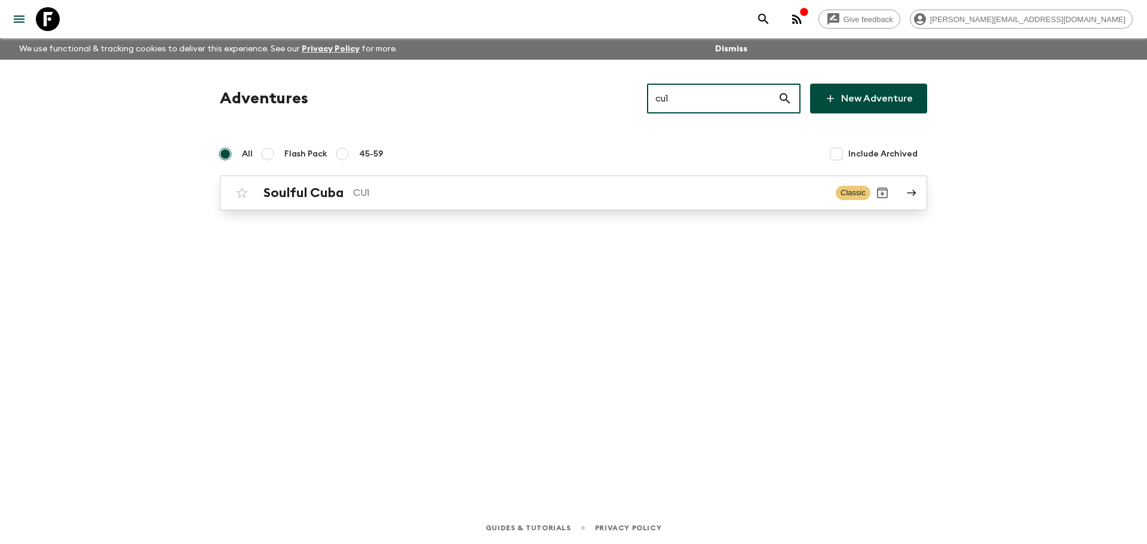
type input "cu1"
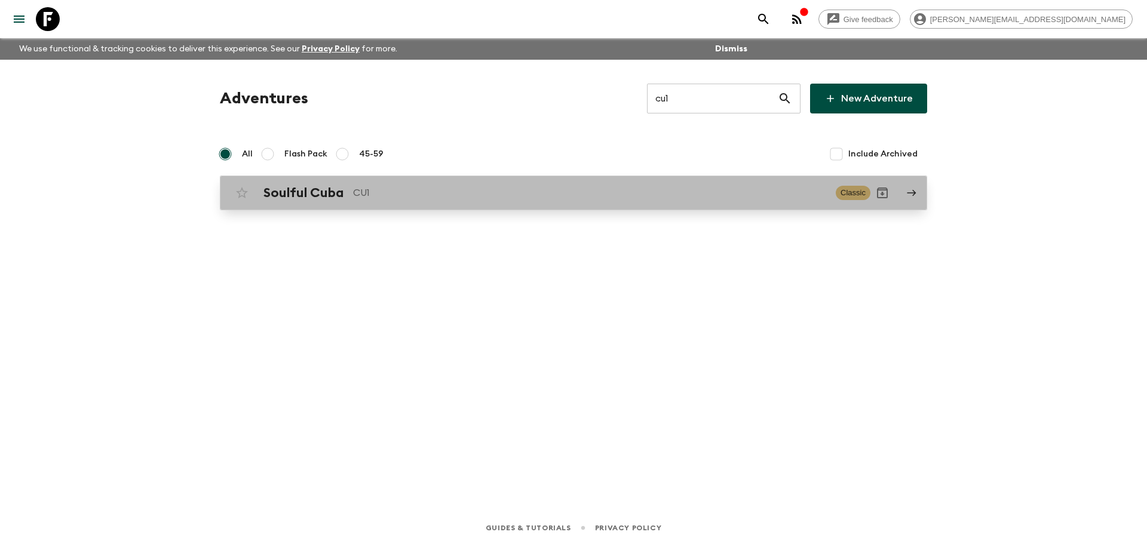
click at [665, 192] on p "CU1" at bounding box center [589, 193] width 473 height 14
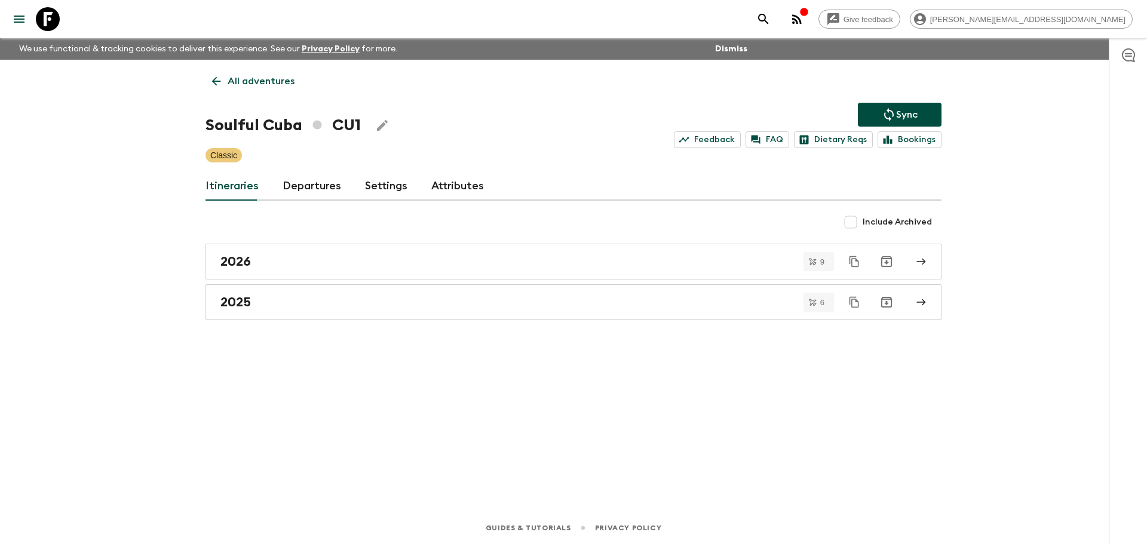
click at [311, 189] on link "Departures" at bounding box center [312, 186] width 59 height 29
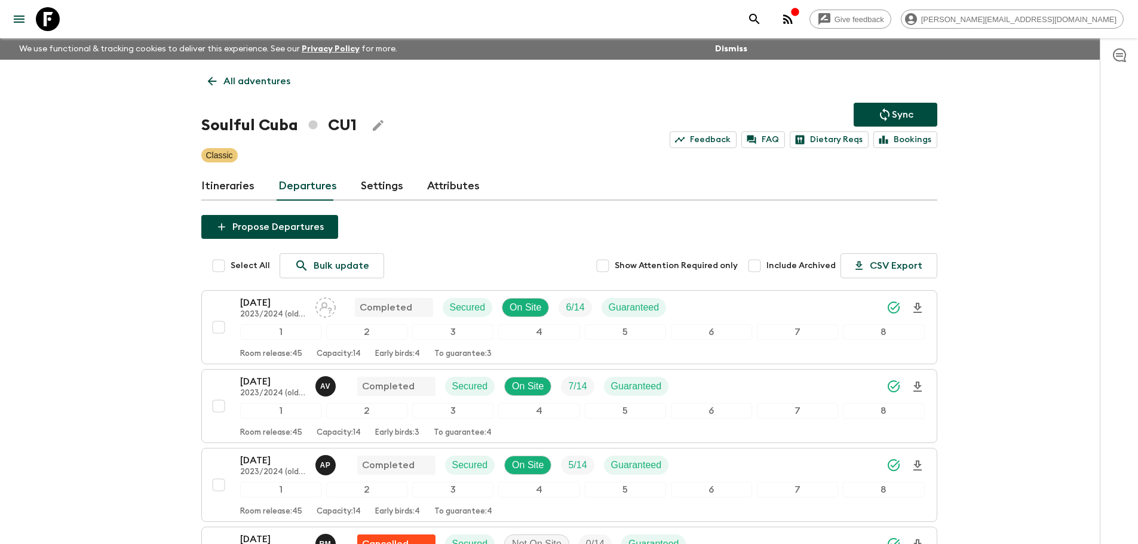
click at [271, 83] on p "All adventures" at bounding box center [256, 81] width 67 height 14
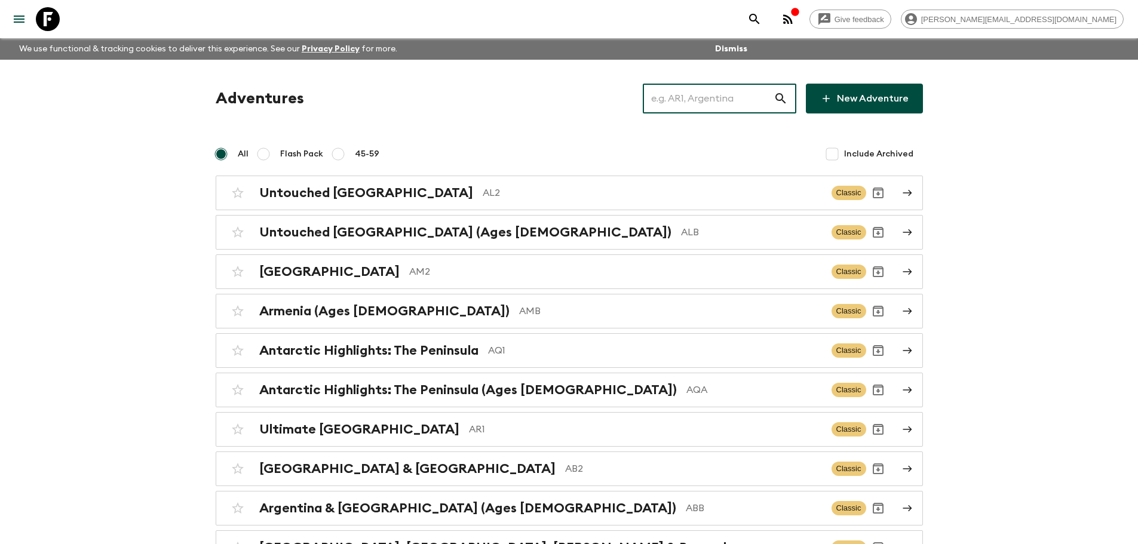
click at [701, 105] on input "text" at bounding box center [708, 98] width 131 height 33
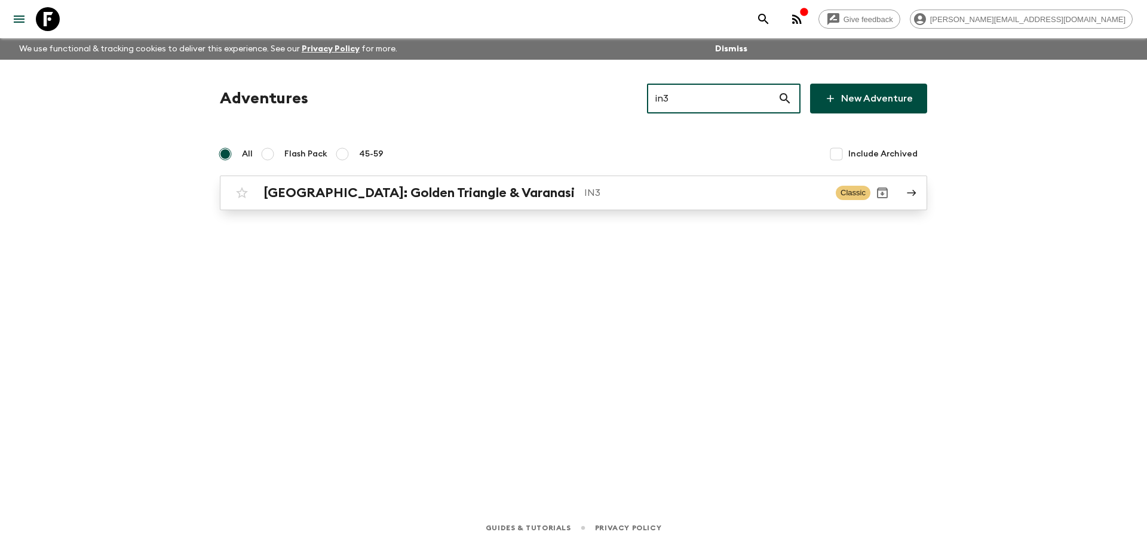
type input "in3"
click at [703, 182] on div "[GEOGRAPHIC_DATA]: Golden Triangle & Varanasi IN3 Classic" at bounding box center [550, 193] width 640 height 24
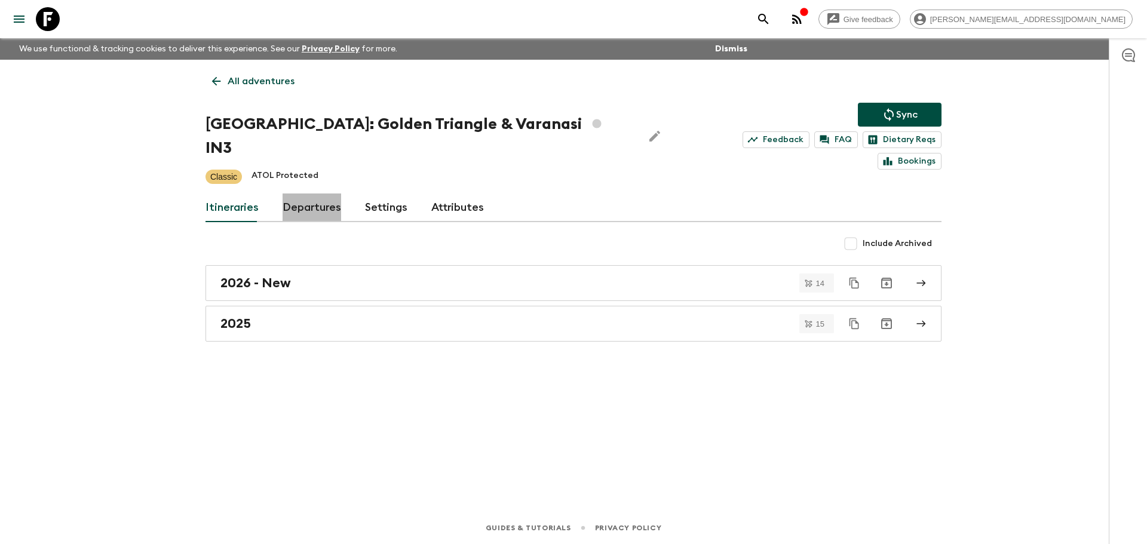
drag, startPoint x: 330, startPoint y: 182, endPoint x: 316, endPoint y: 182, distance: 13.7
click at [329, 194] on link "Departures" at bounding box center [312, 208] width 59 height 29
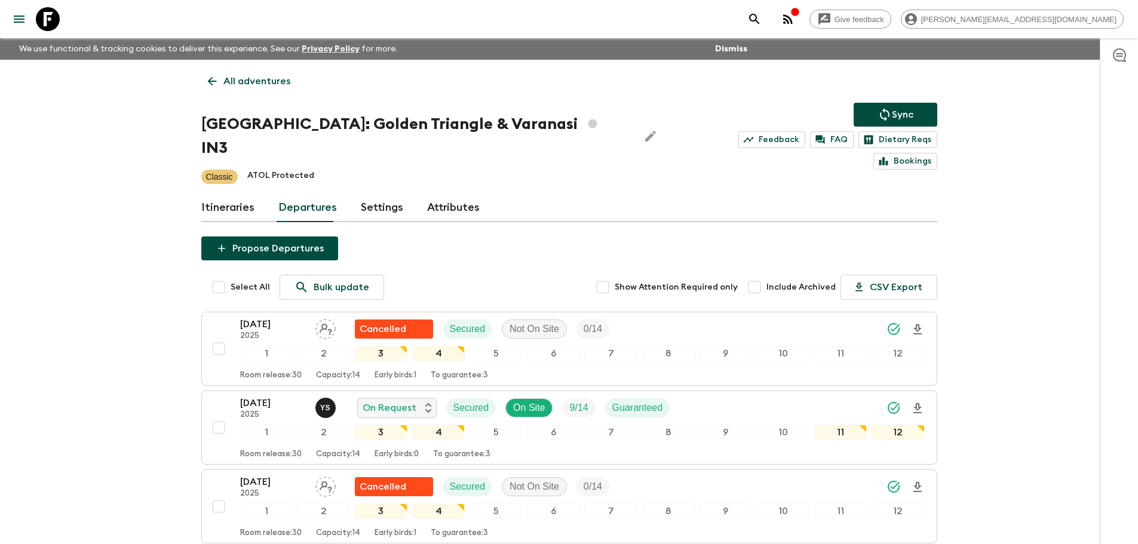
click at [786, 275] on label "Include Archived" at bounding box center [789, 287] width 93 height 25
click at [766, 275] on input "Include Archived" at bounding box center [755, 287] width 24 height 24
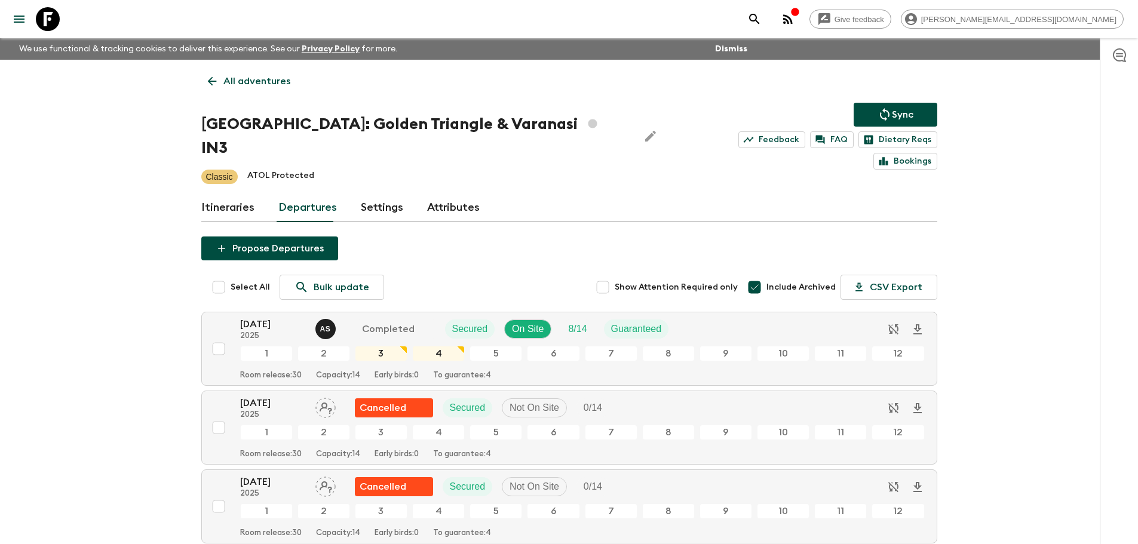
drag, startPoint x: 756, startPoint y: 266, endPoint x: 735, endPoint y: 256, distance: 23.5
click at [756, 275] on input "Include Archived" at bounding box center [755, 287] width 24 height 24
checkbox input "false"
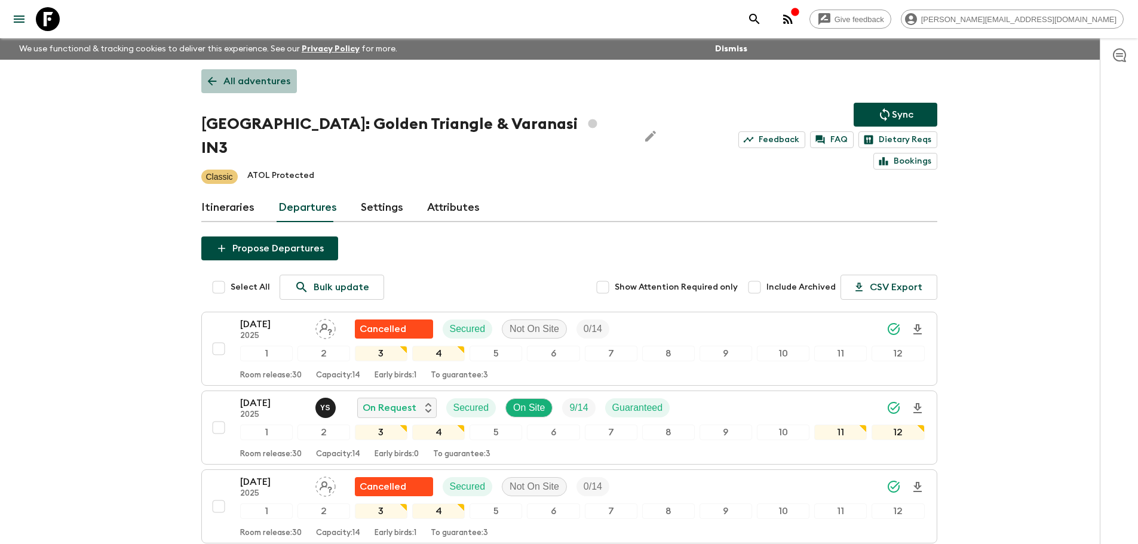
click at [255, 83] on p "All adventures" at bounding box center [256, 81] width 67 height 14
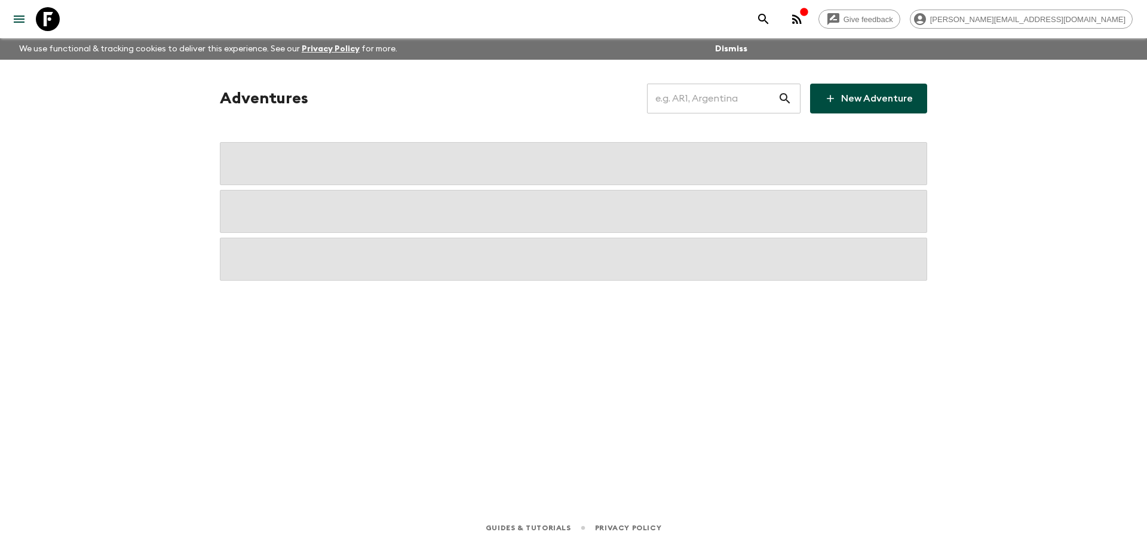
click at [766, 99] on input "text" at bounding box center [712, 98] width 131 height 33
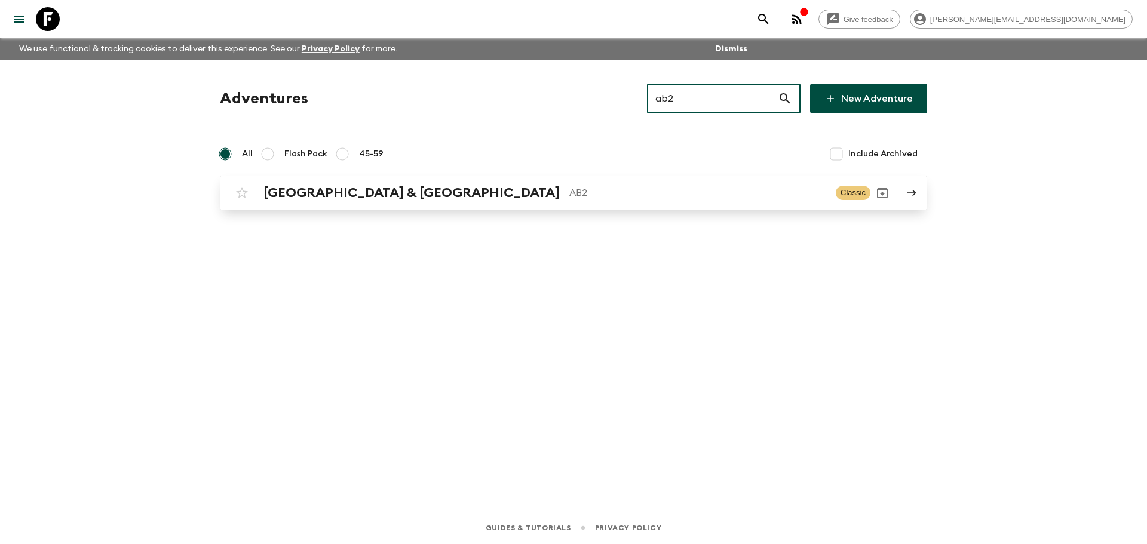
type input "ab2"
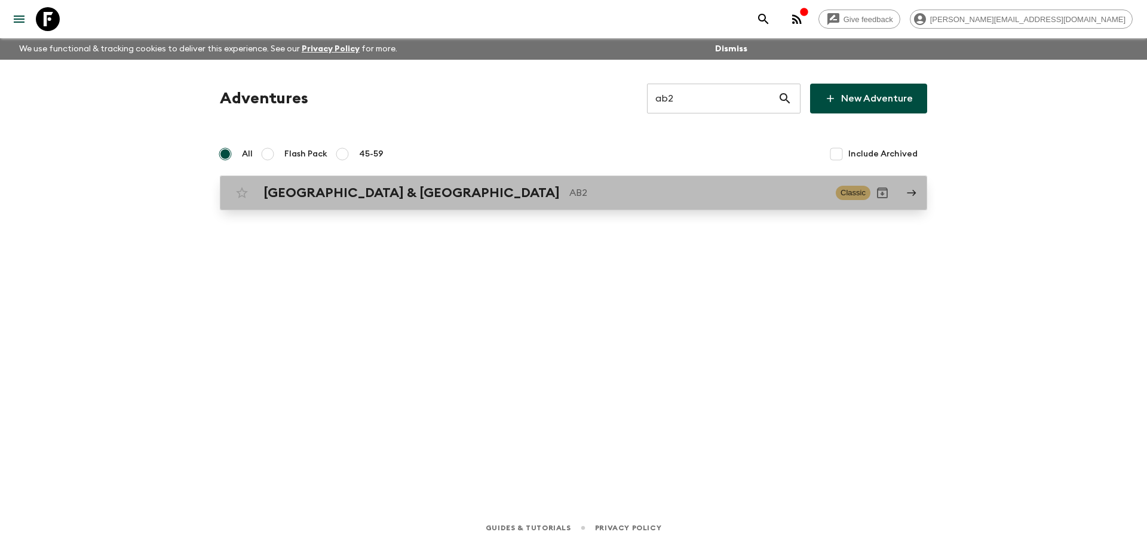
click at [600, 203] on div "Argentina & [GEOGRAPHIC_DATA] AB2 Classic" at bounding box center [550, 193] width 640 height 24
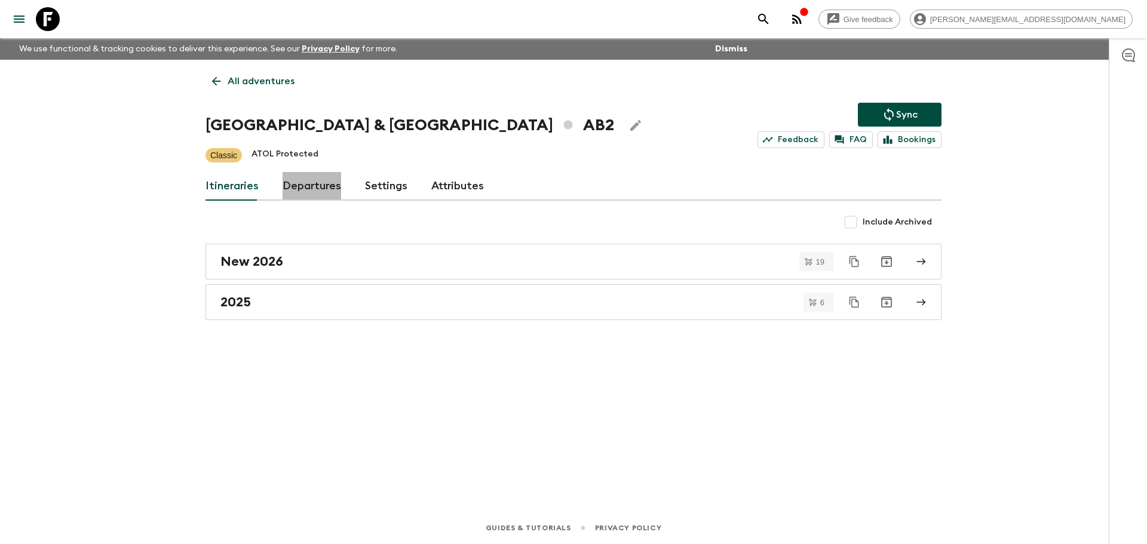
click at [309, 195] on link "Departures" at bounding box center [312, 186] width 59 height 29
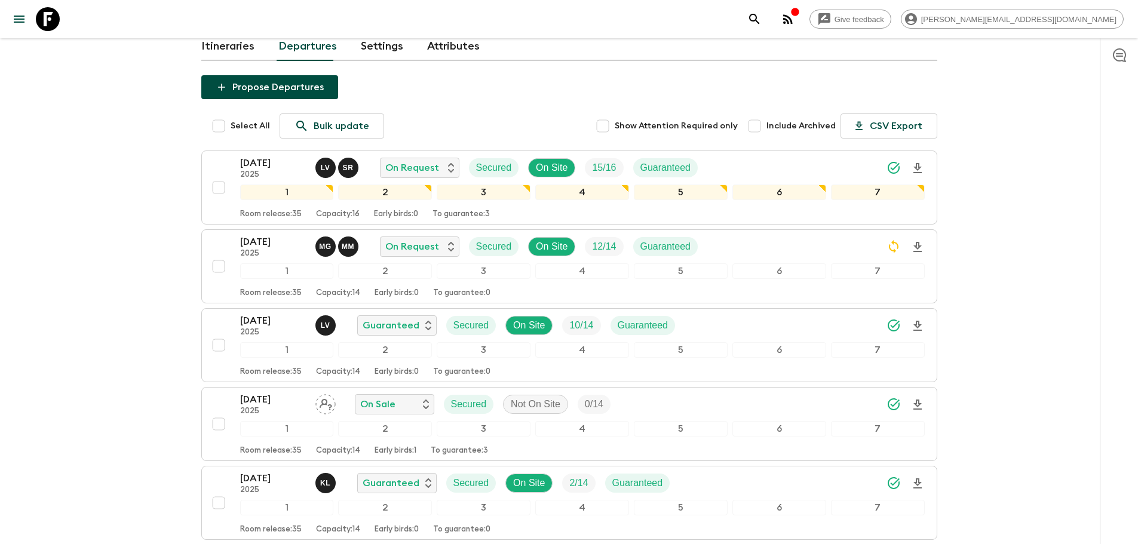
scroll to position [127, 0]
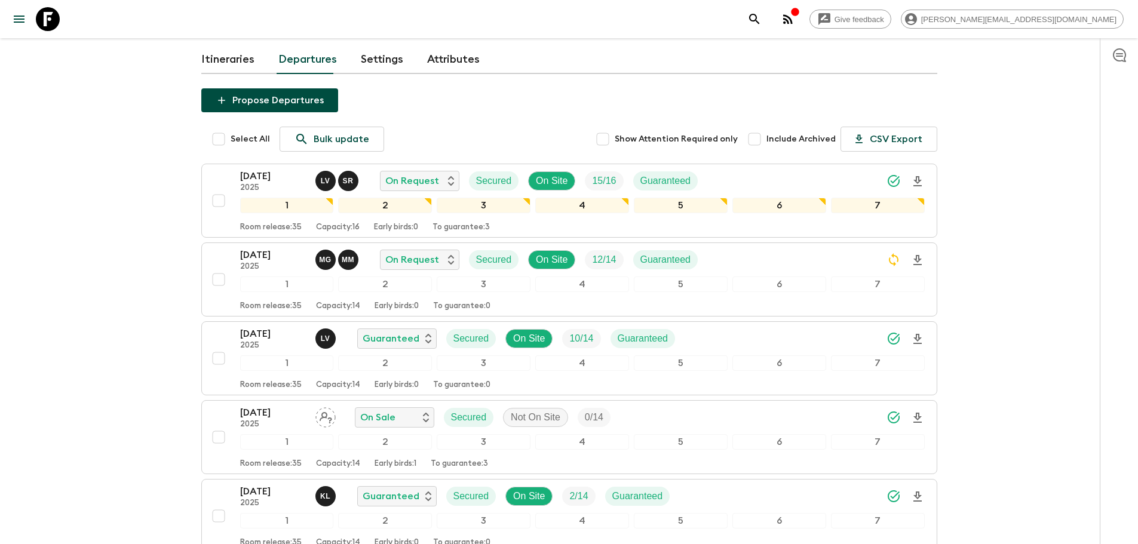
click at [790, 134] on span "Include Archived" at bounding box center [800, 139] width 69 height 12
click at [766, 134] on input "Include Archived" at bounding box center [755, 139] width 24 height 24
checkbox input "true"
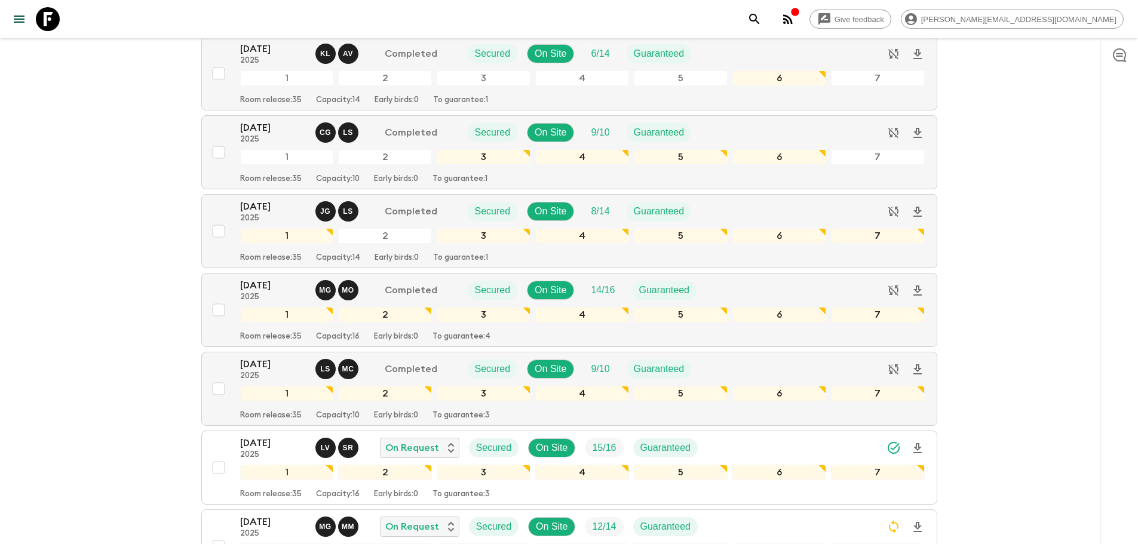
scroll to position [2198, 0]
